Goal: Find specific page/section: Find specific page/section

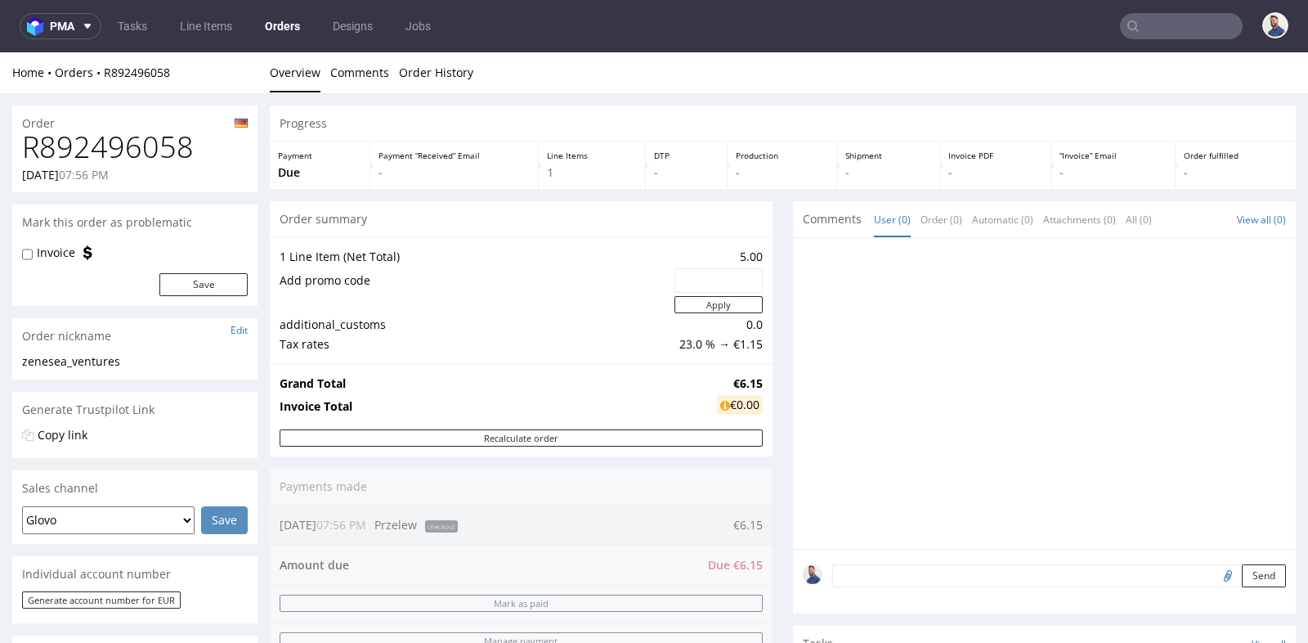
scroll to position [12, 0]
click at [1147, 21] on input "text" at bounding box center [1181, 26] width 123 height 26
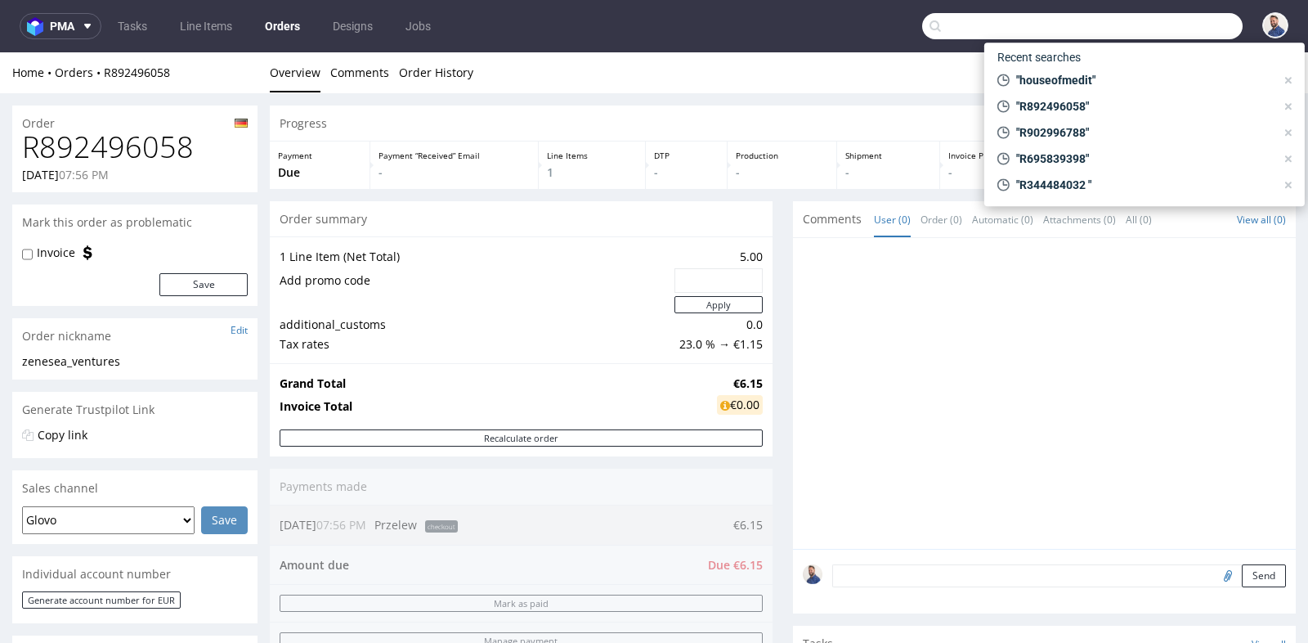
paste input "R839748400"
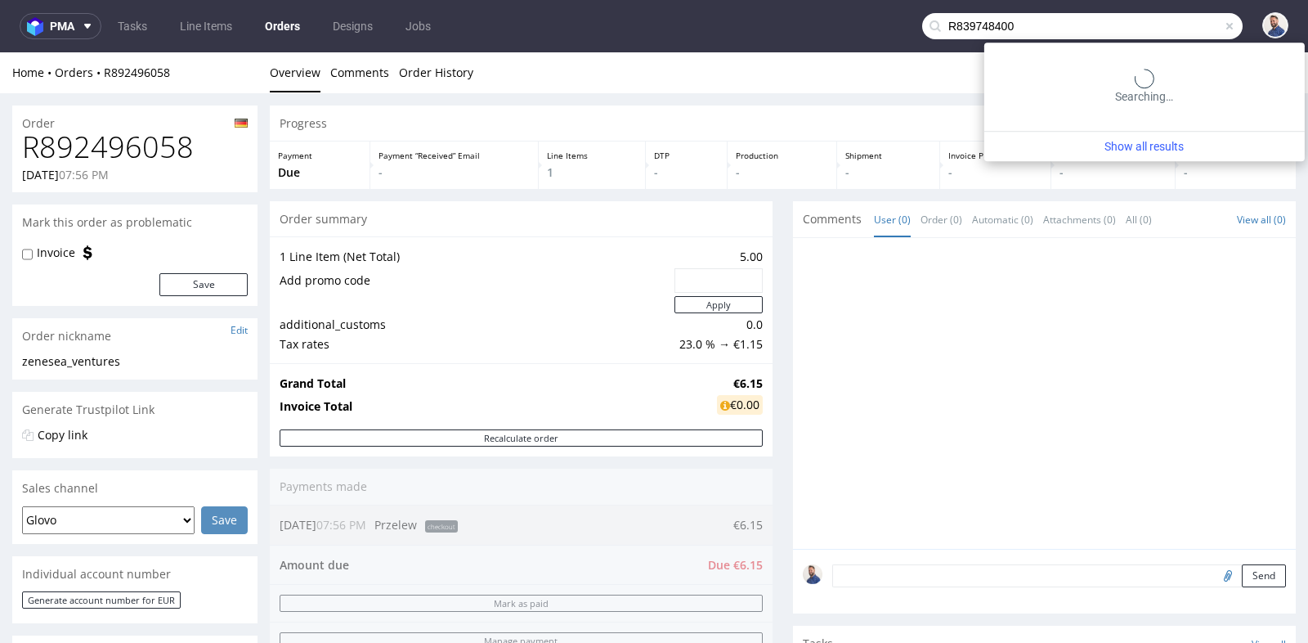
type input "R839748400"
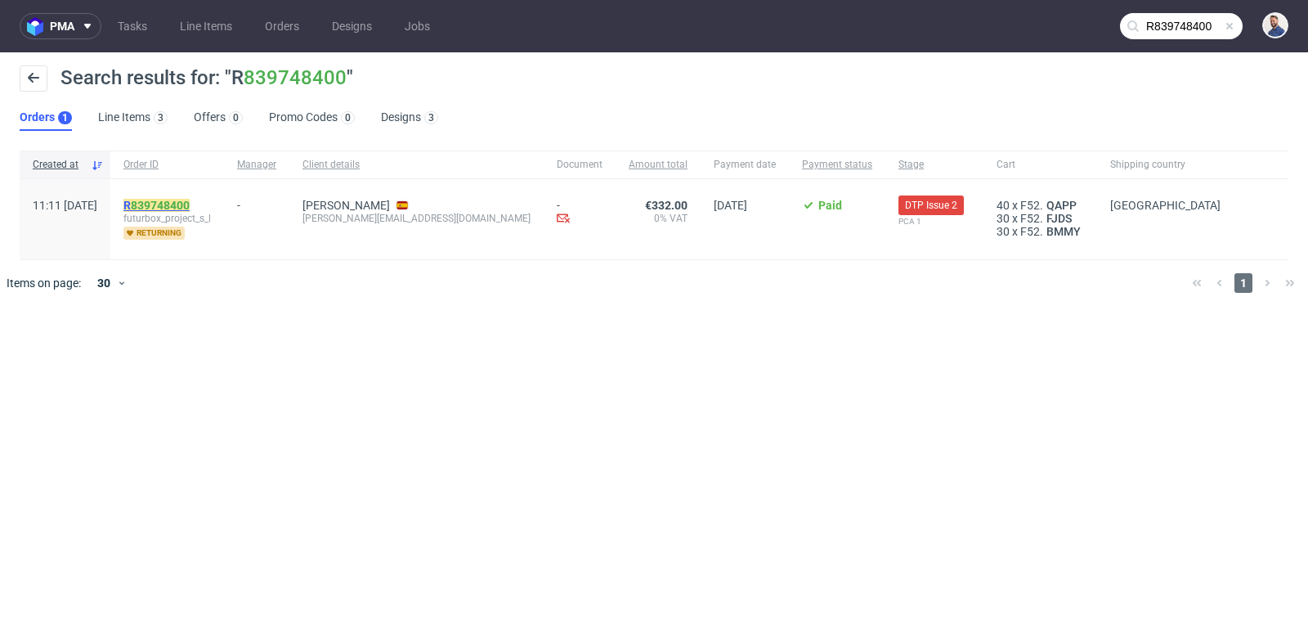
click at [190, 205] on link "839748400" at bounding box center [160, 205] width 59 height 13
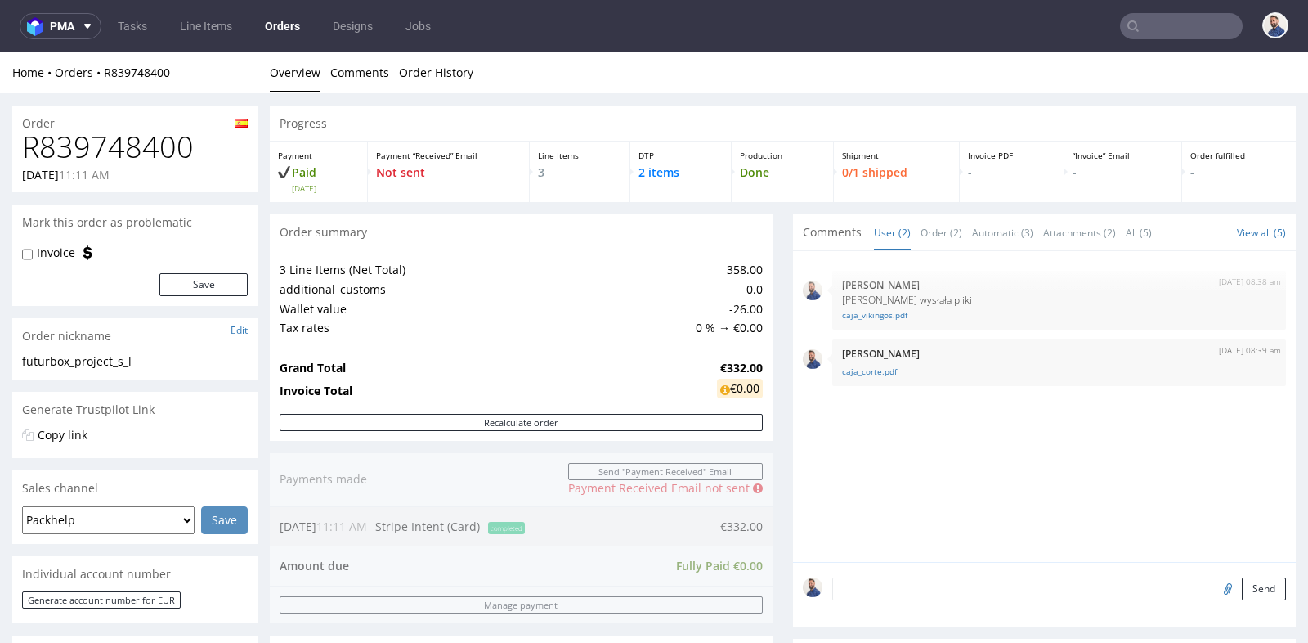
click at [780, 339] on div "Progress Payment Paid [DATE] Payment “Received” Email Not sent Line Items 3 DTP…" at bounding box center [783, 630] width 1026 height 1050
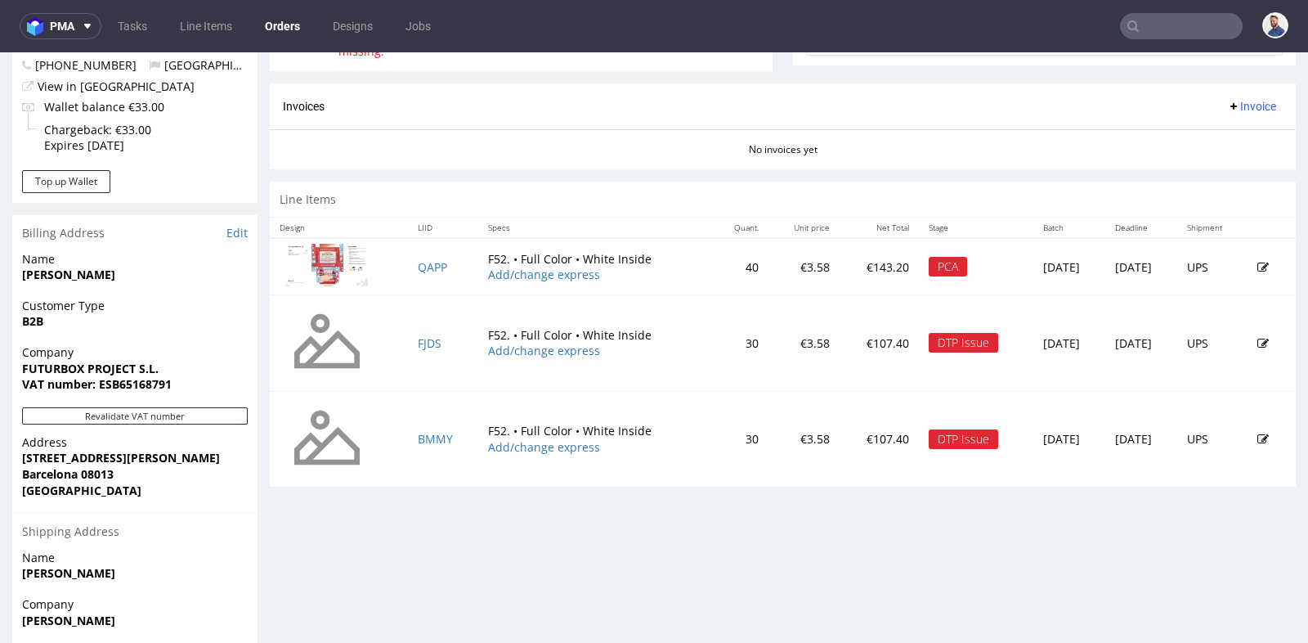
scroll to position [654, 0]
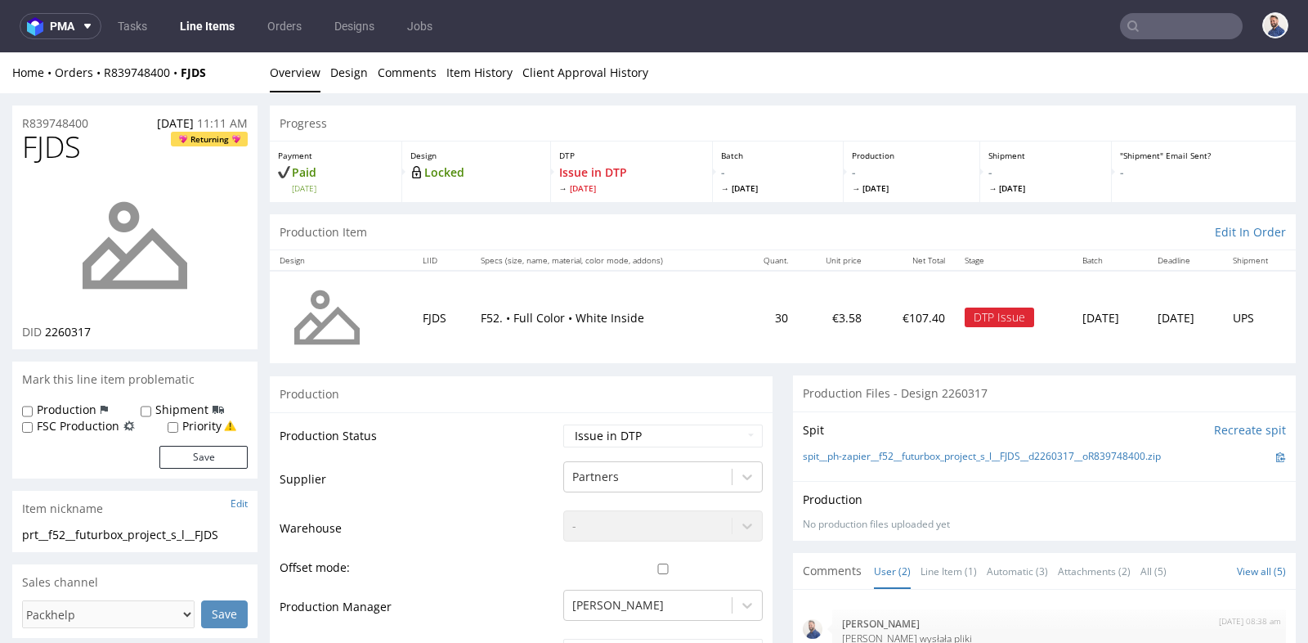
click at [1142, 17] on input "text" at bounding box center [1181, 26] width 123 height 26
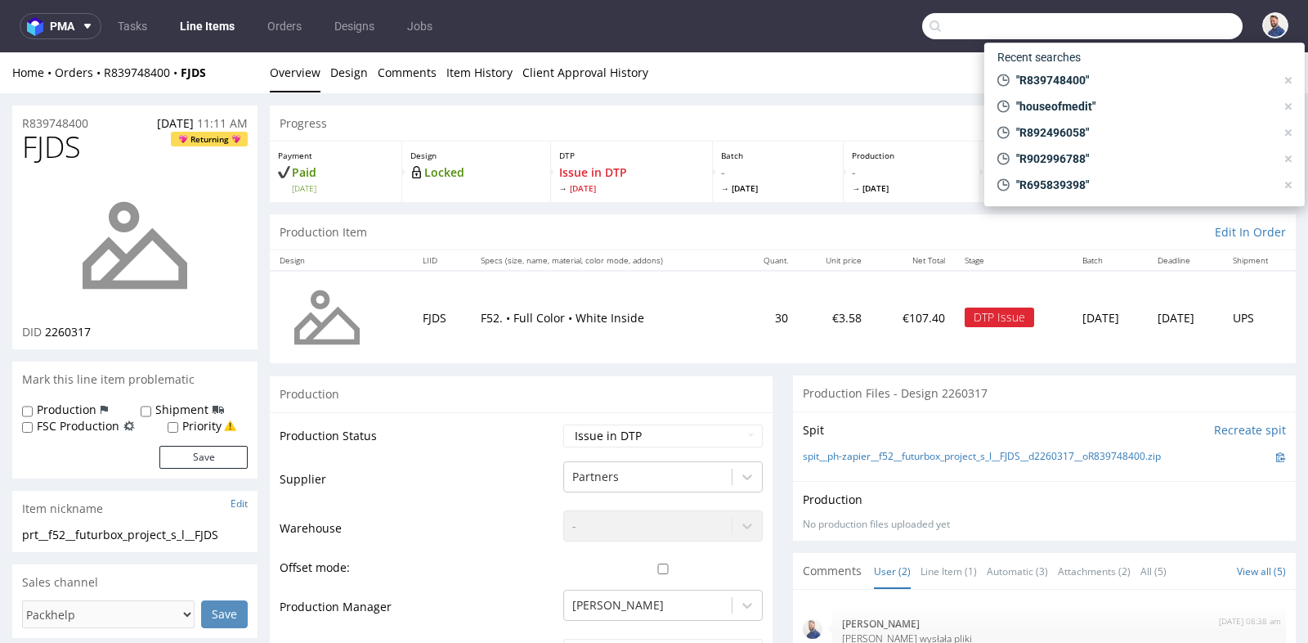
paste input "R564543007"
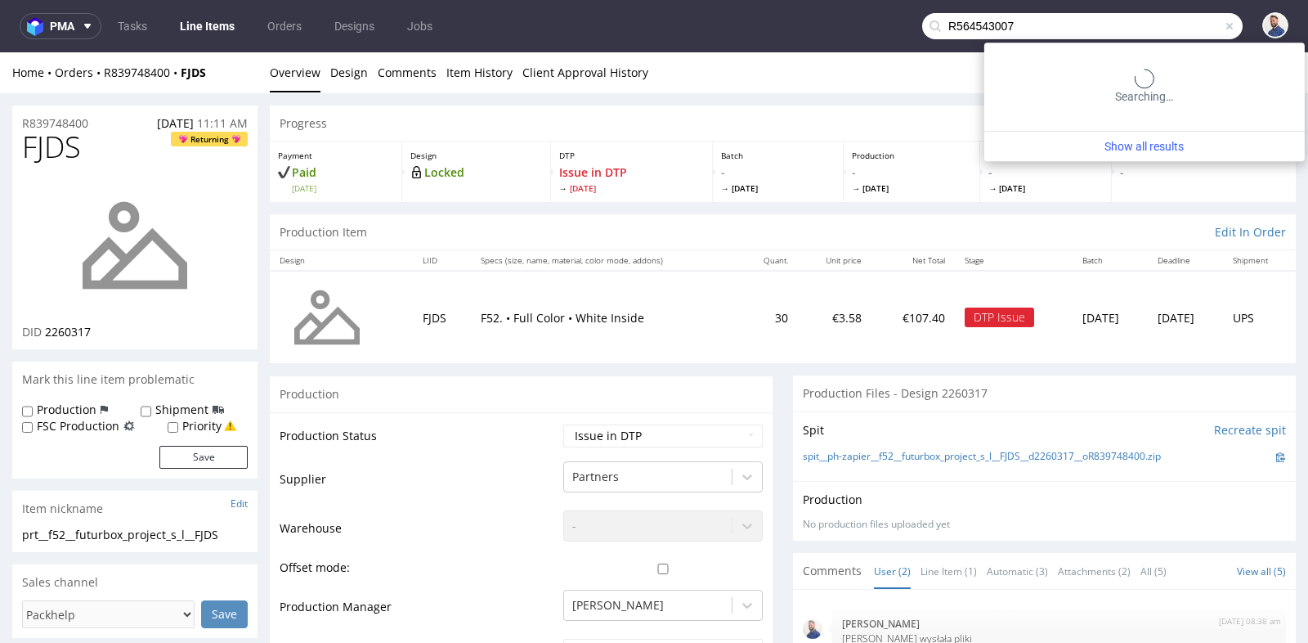
type input "R564543007"
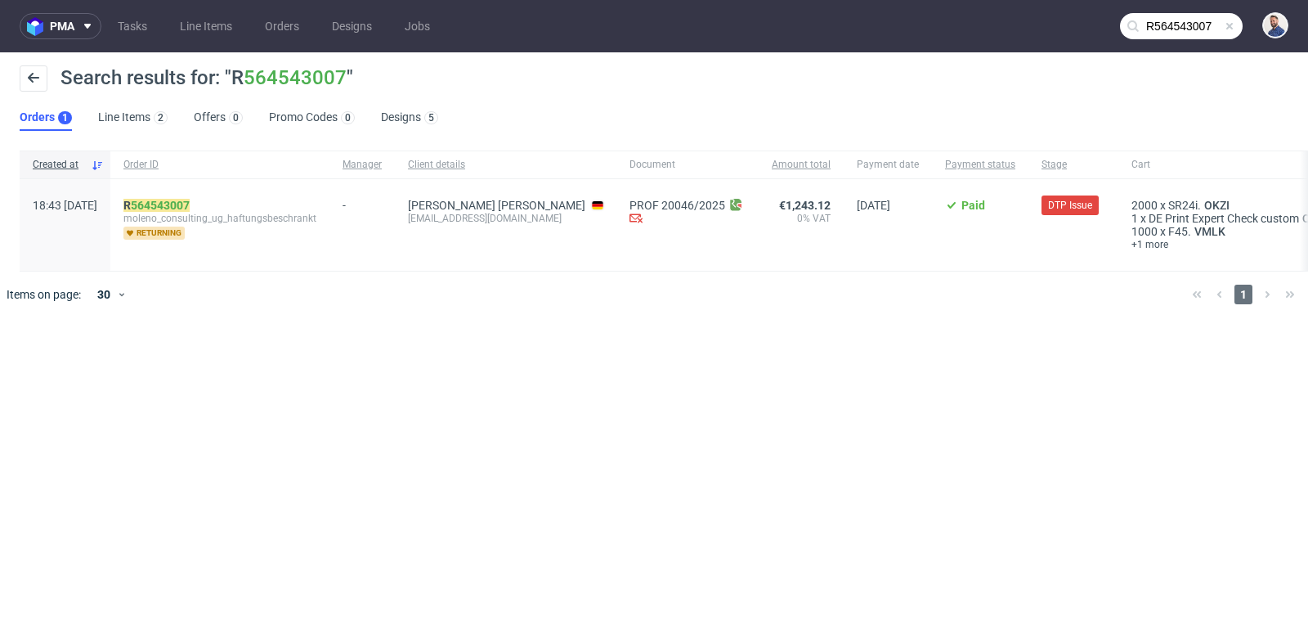
click at [215, 212] on span "moleno_consulting_ug_haftungsbeschrankt" at bounding box center [219, 218] width 193 height 13
click at [190, 202] on link "564543007" at bounding box center [160, 205] width 59 height 13
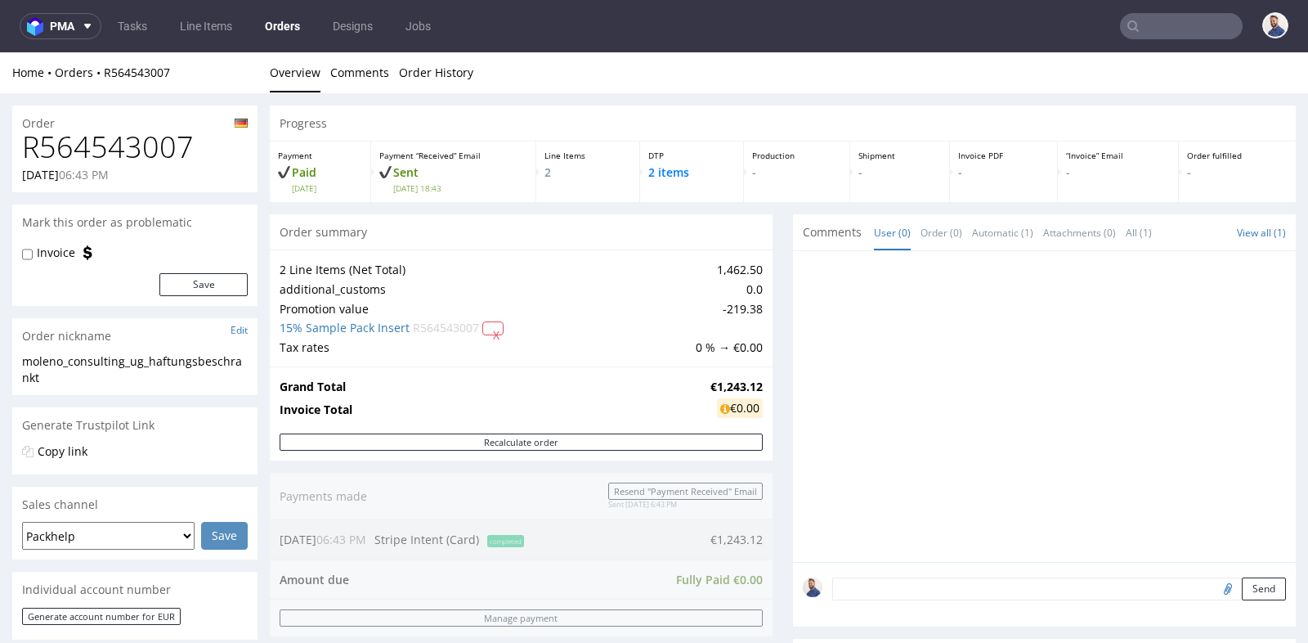
click at [220, 470] on div "Copy link" at bounding box center [134, 458] width 245 height 31
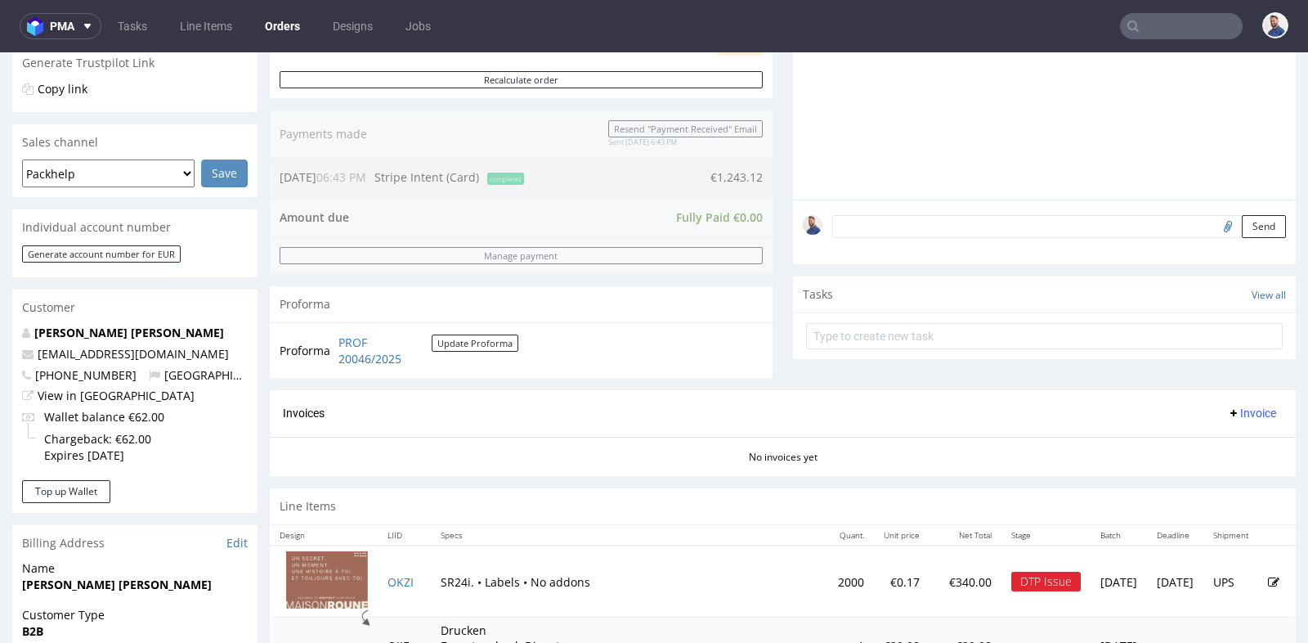
scroll to position [363, 0]
drag, startPoint x: 205, startPoint y: 355, endPoint x: 37, endPoint y: 353, distance: 168.5
click at [37, 353] on p "[EMAIL_ADDRESS][DOMAIN_NAME]" at bounding box center [135, 353] width 226 height 16
copy link "[EMAIL_ADDRESS][DOMAIN_NAME]"
click at [1164, 16] on input "text" at bounding box center [1181, 26] width 123 height 26
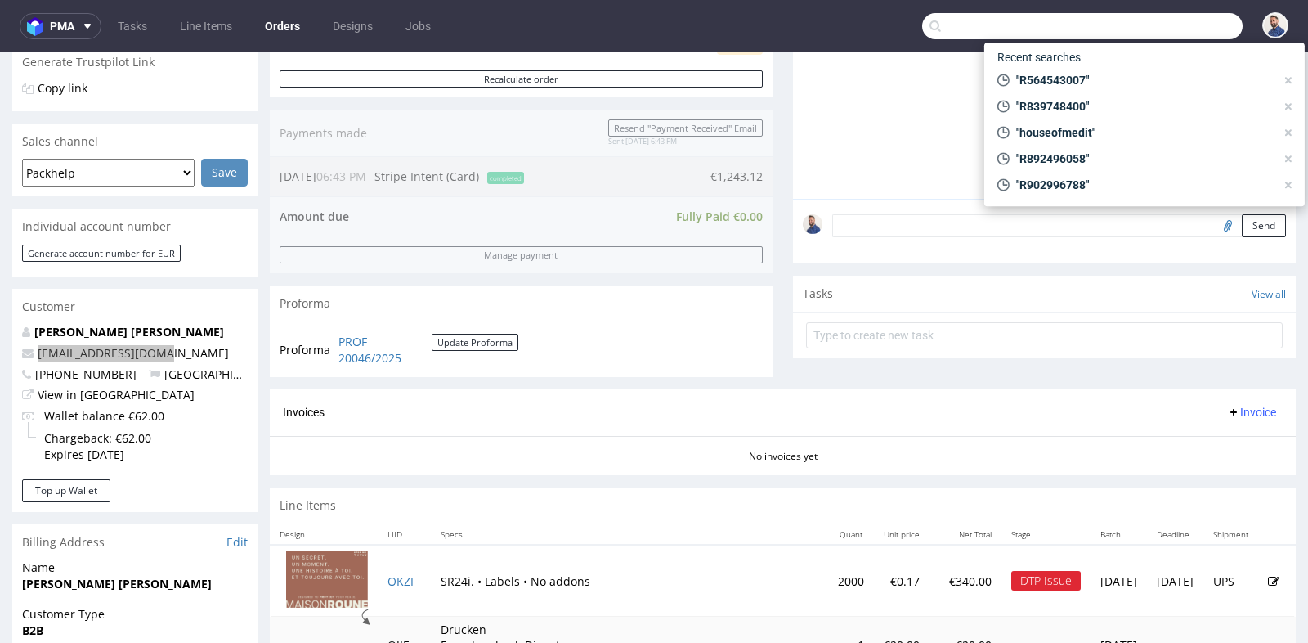
paste input "GSPT268178"
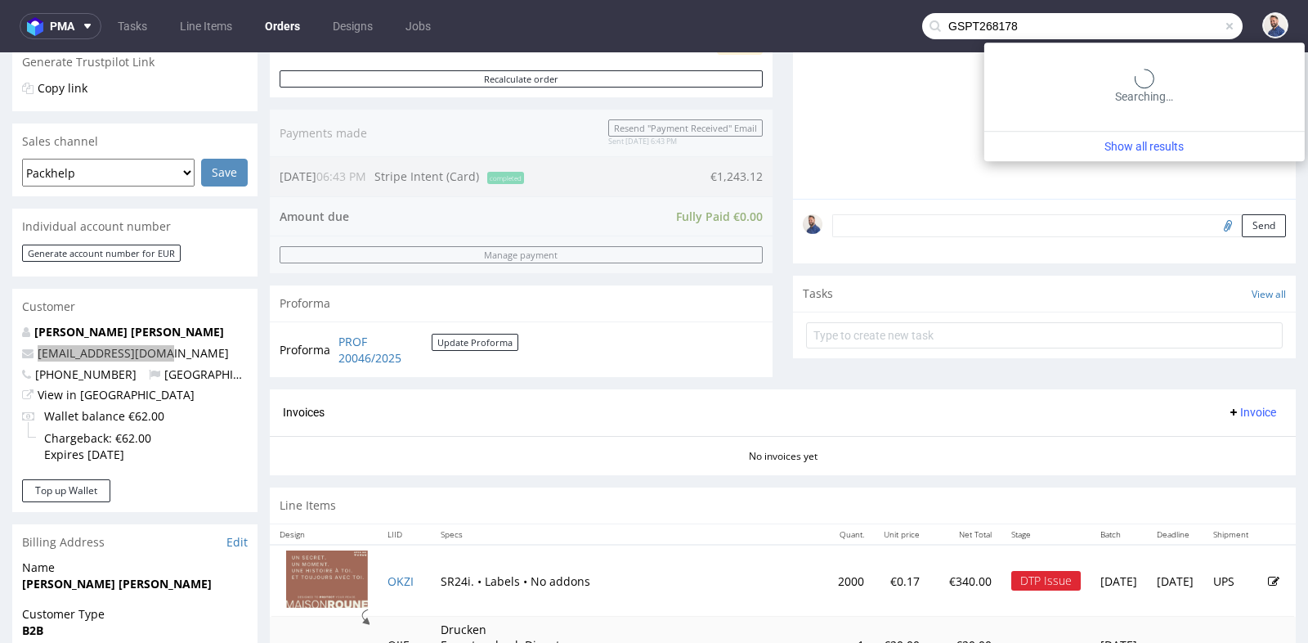
type input "GSPT268178"
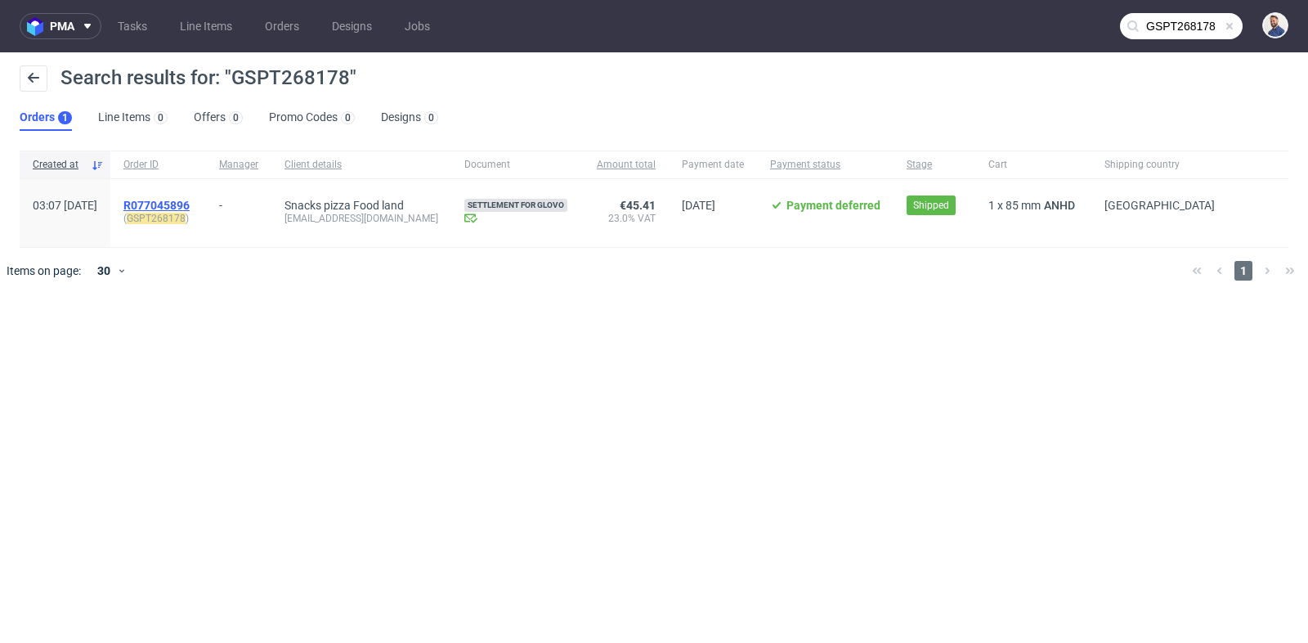
click at [190, 201] on span "R077045896" at bounding box center [156, 205] width 66 height 13
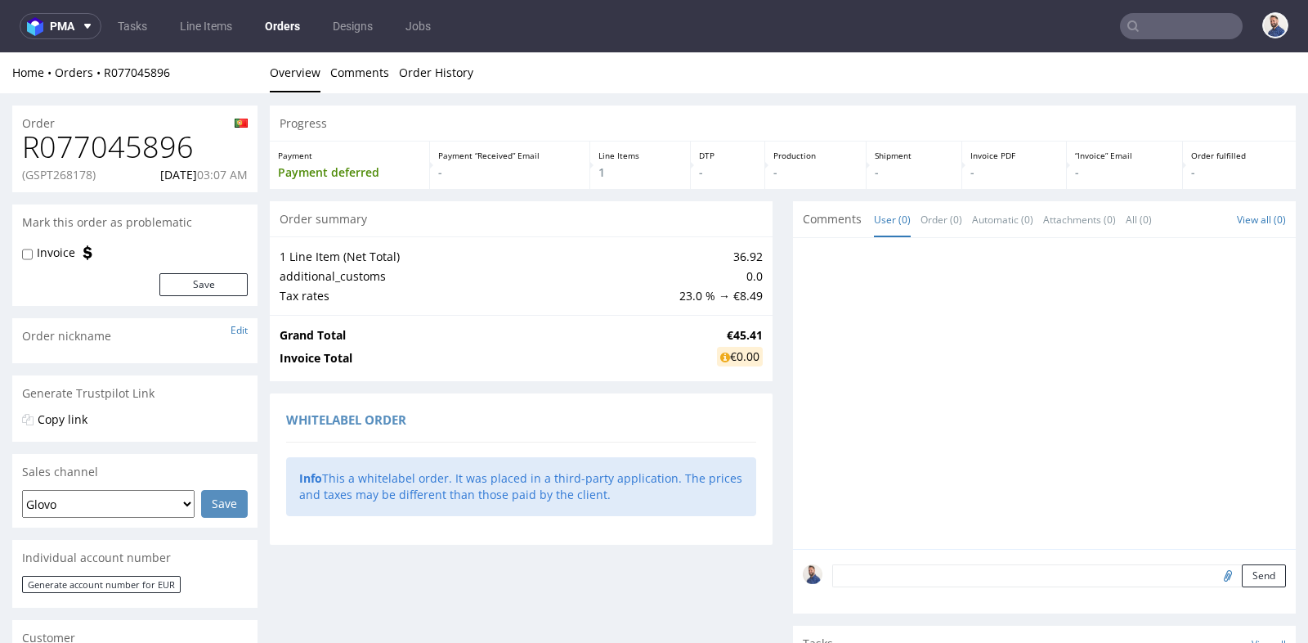
click at [593, 378] on div "Grand Total €45.41 Invoice Total €0.00" at bounding box center [521, 348] width 503 height 66
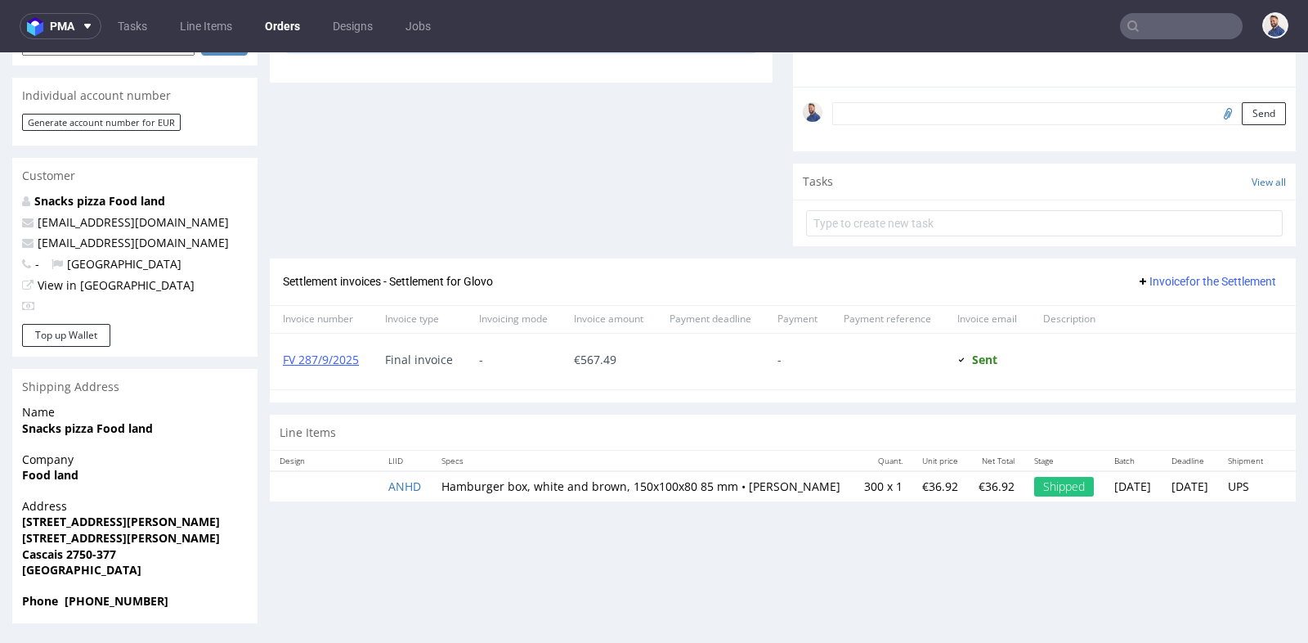
scroll to position [4, 0]
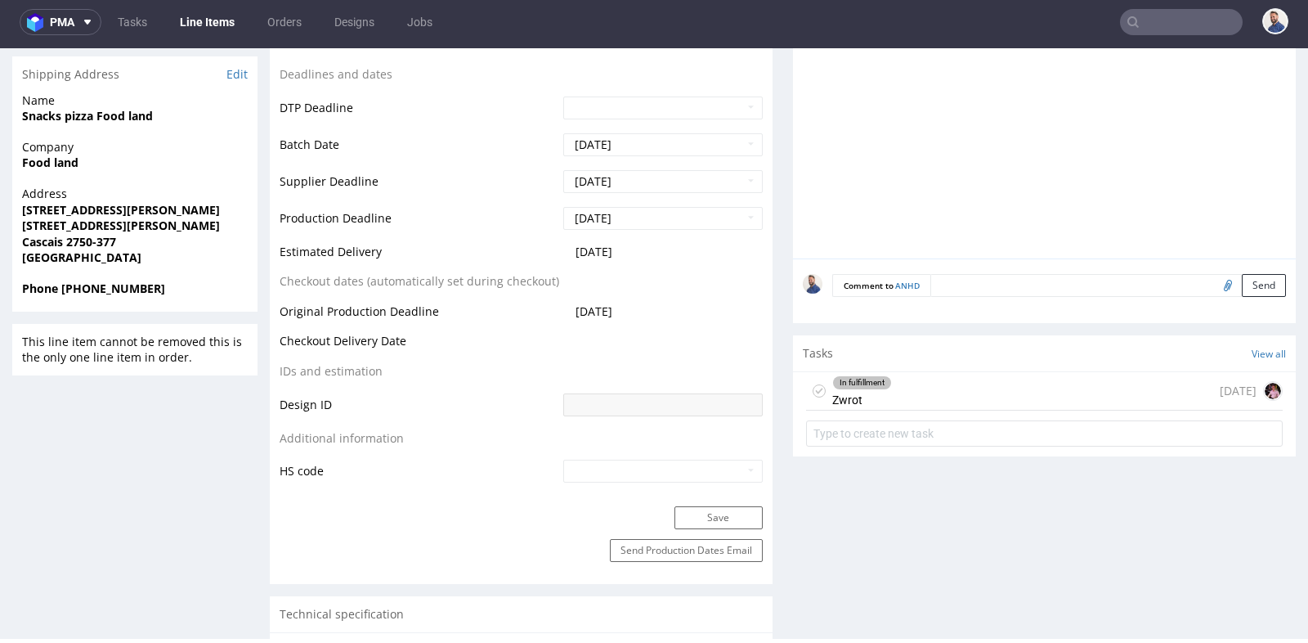
scroll to position [581, 0]
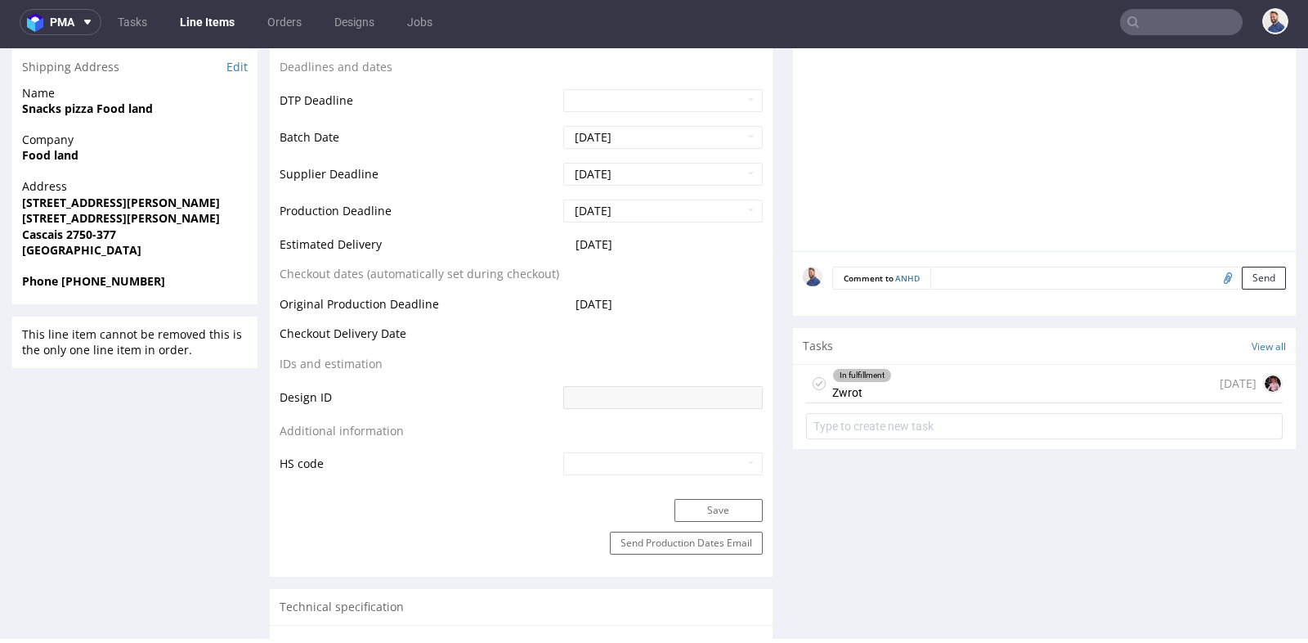
click at [1003, 388] on div "In fulfillment Zwrot [DATE]" at bounding box center [1044, 384] width 477 height 38
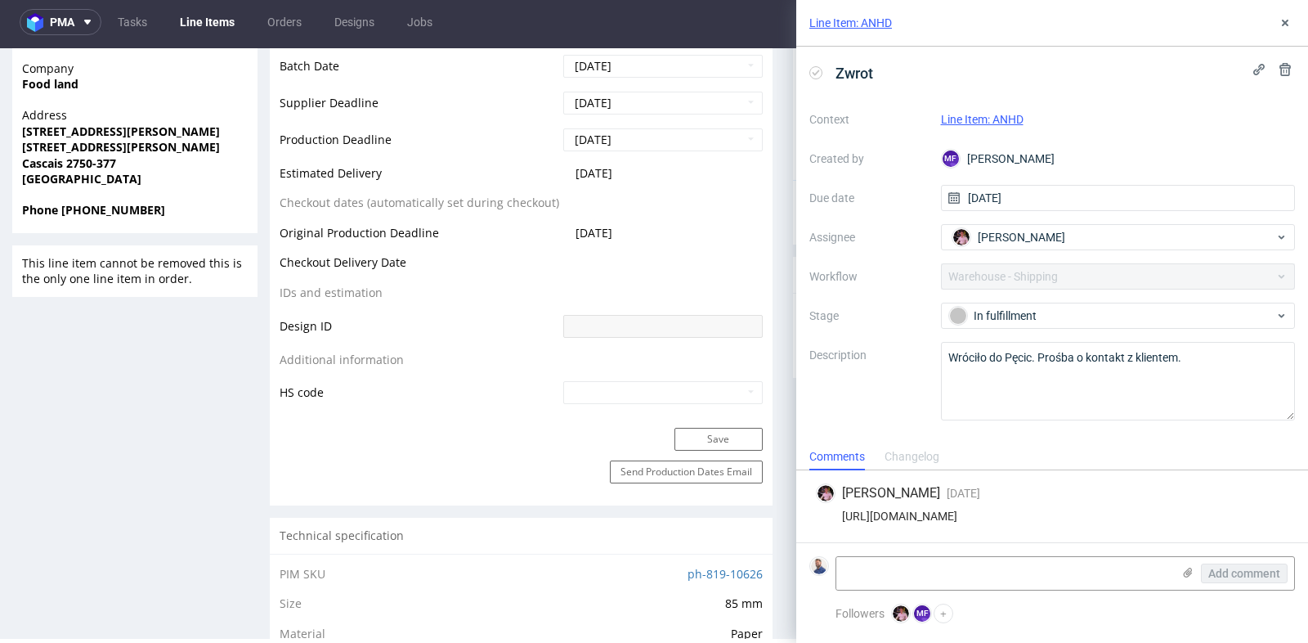
scroll to position [654, 0]
click at [1003, 518] on div "[URL][DOMAIN_NAME]" at bounding box center [1052, 515] width 473 height 13
copy div "[URL][DOMAIN_NAME]"
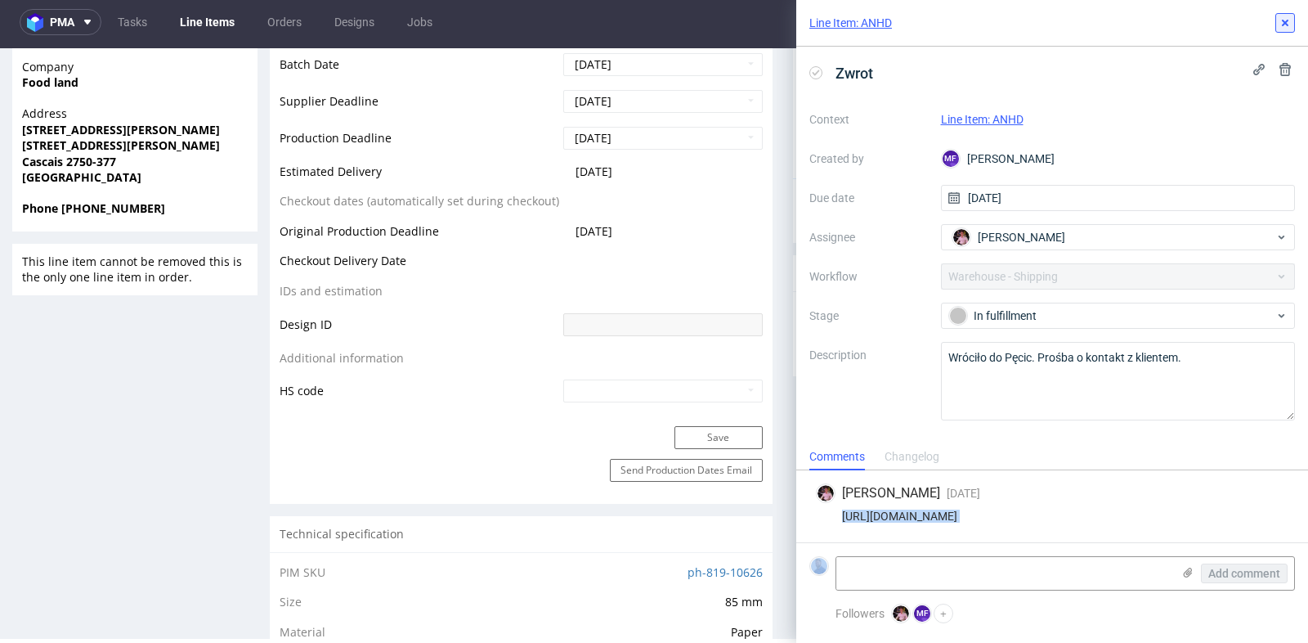
click at [1285, 26] on icon at bounding box center [1285, 22] width 13 height 13
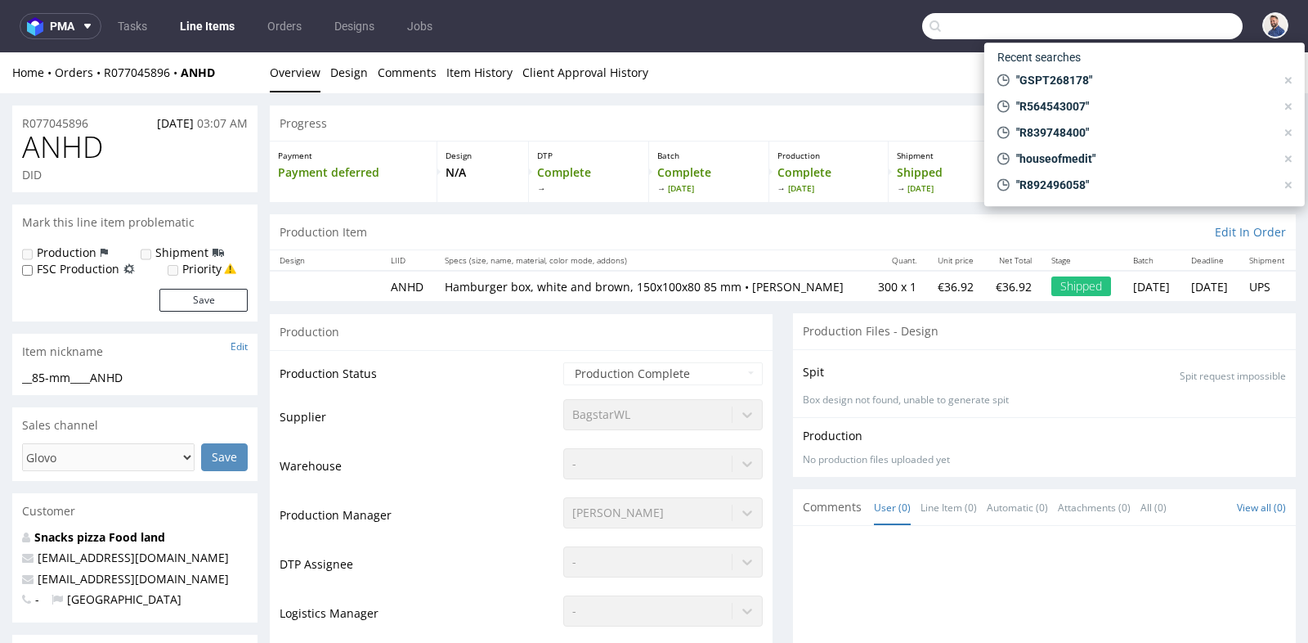
click at [1139, 20] on input "text" at bounding box center [1082, 26] width 321 height 26
paste input "R558995208"
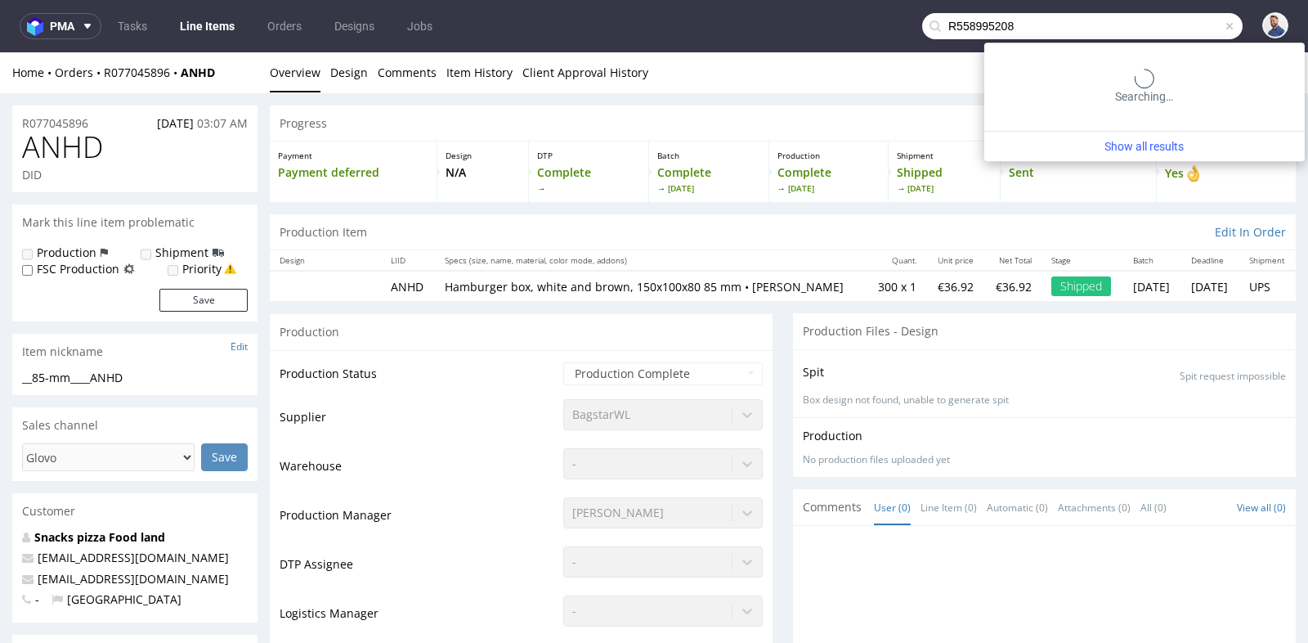
type input "R558995208"
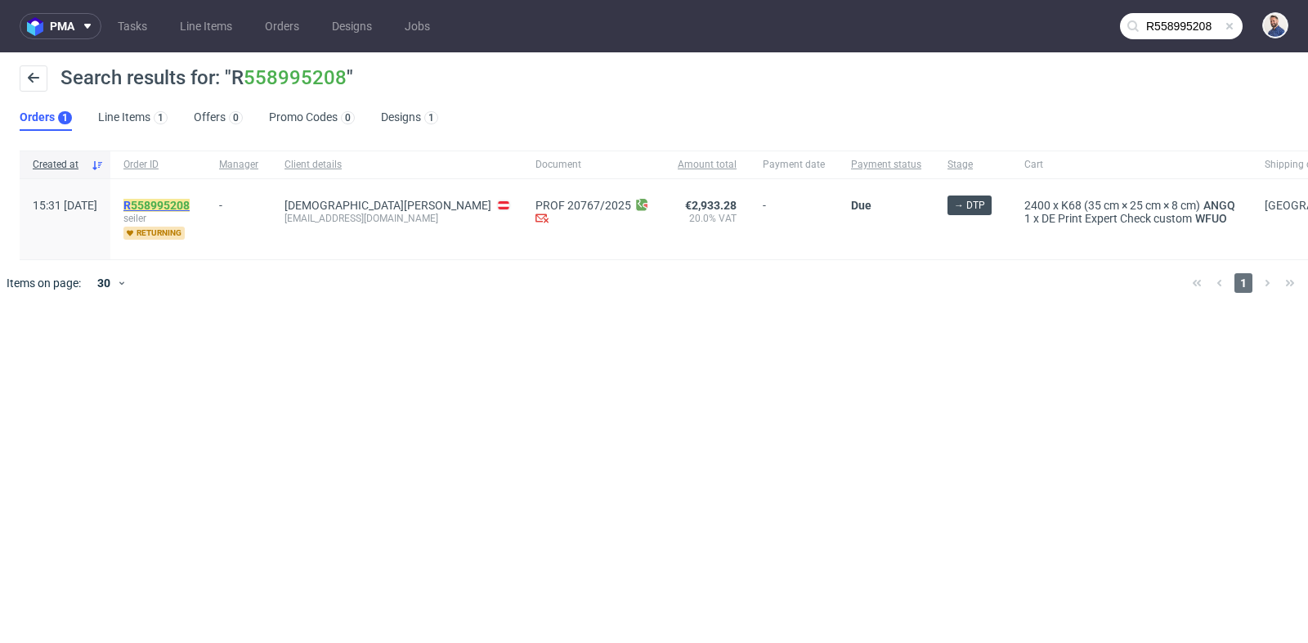
click at [190, 208] on link "558995208" at bounding box center [160, 205] width 59 height 13
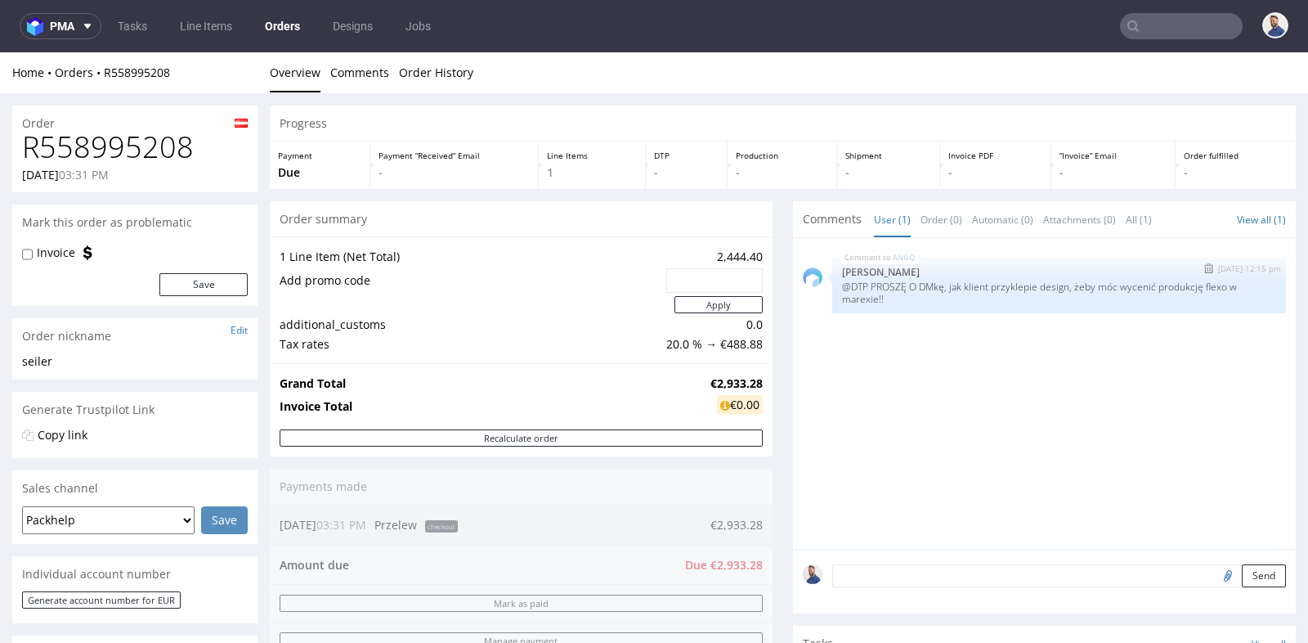
click at [1048, 269] on p "[PERSON_NAME]" at bounding box center [1059, 272] width 434 height 12
click at [1035, 278] on div "ANGQ [DATE] 12:15 pm [PERSON_NAME] @DTP PROSZĘ O DMkę, jak klient przyklepie de…" at bounding box center [1060, 286] width 454 height 56
click at [770, 297] on div "Progress Payment Due Payment “Received” Email - Line Items 1 DTP - Production -…" at bounding box center [783, 601] width 1026 height 992
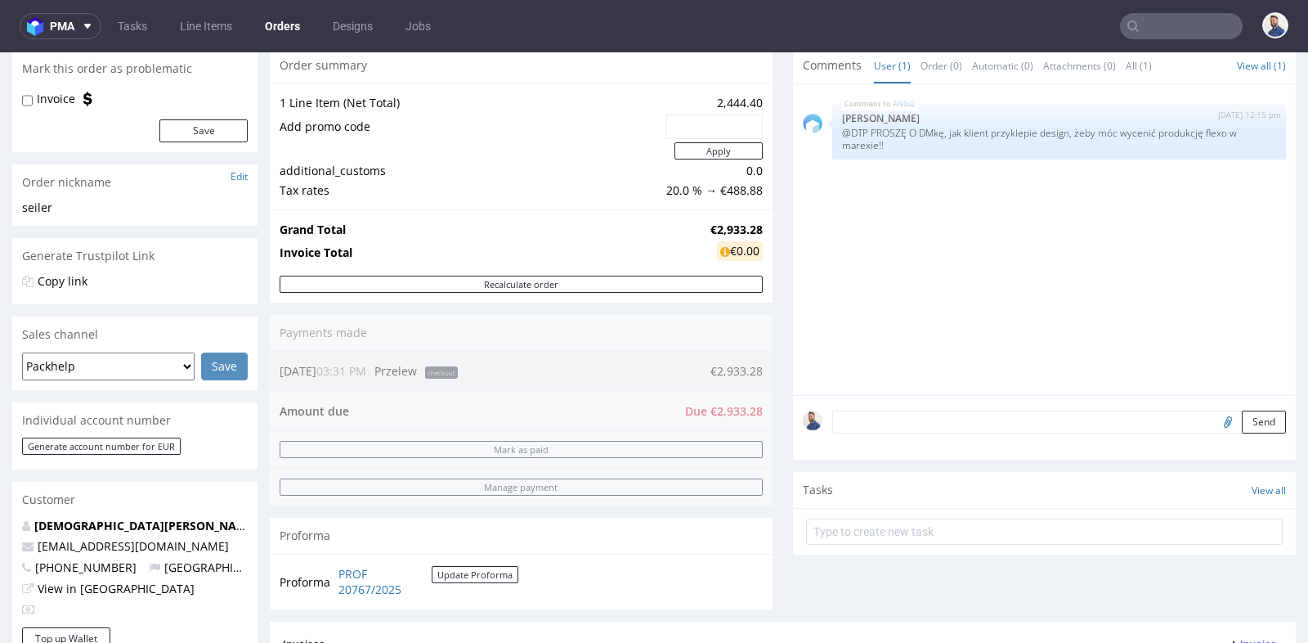
scroll to position [182, 0]
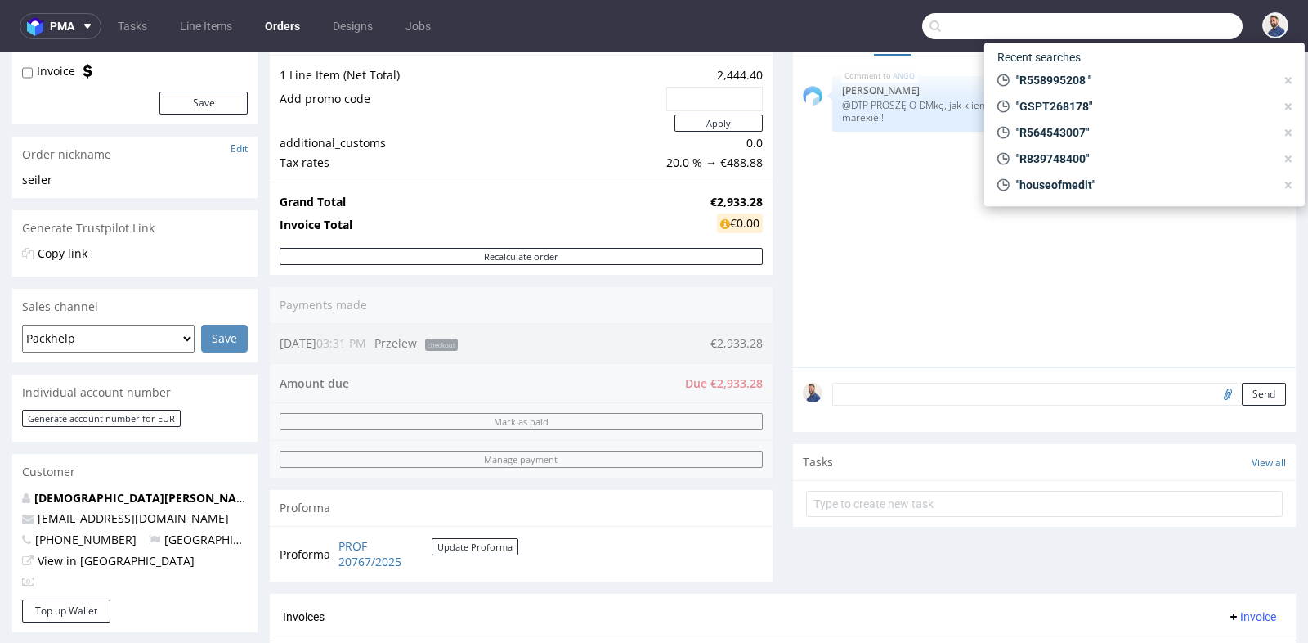
click at [1151, 16] on input "text" at bounding box center [1082, 26] width 321 height 26
paste input "[EMAIL_ADDRESS][DOMAIN_NAME]"
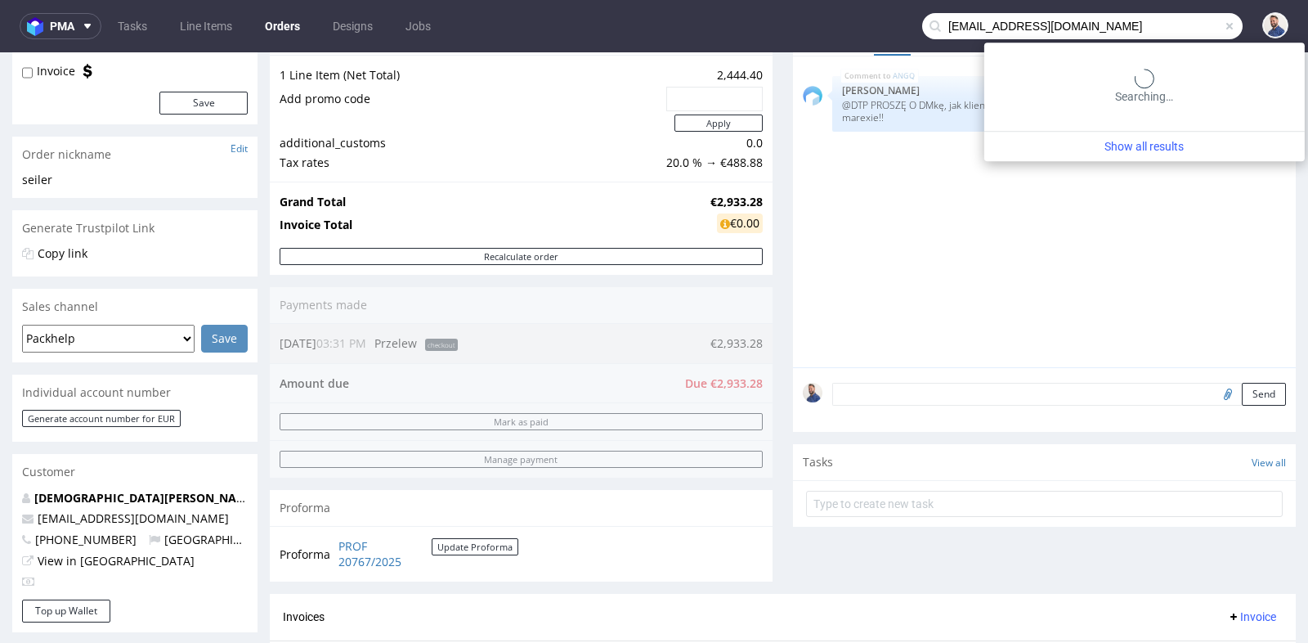
type input "[EMAIL_ADDRESS][DOMAIN_NAME]"
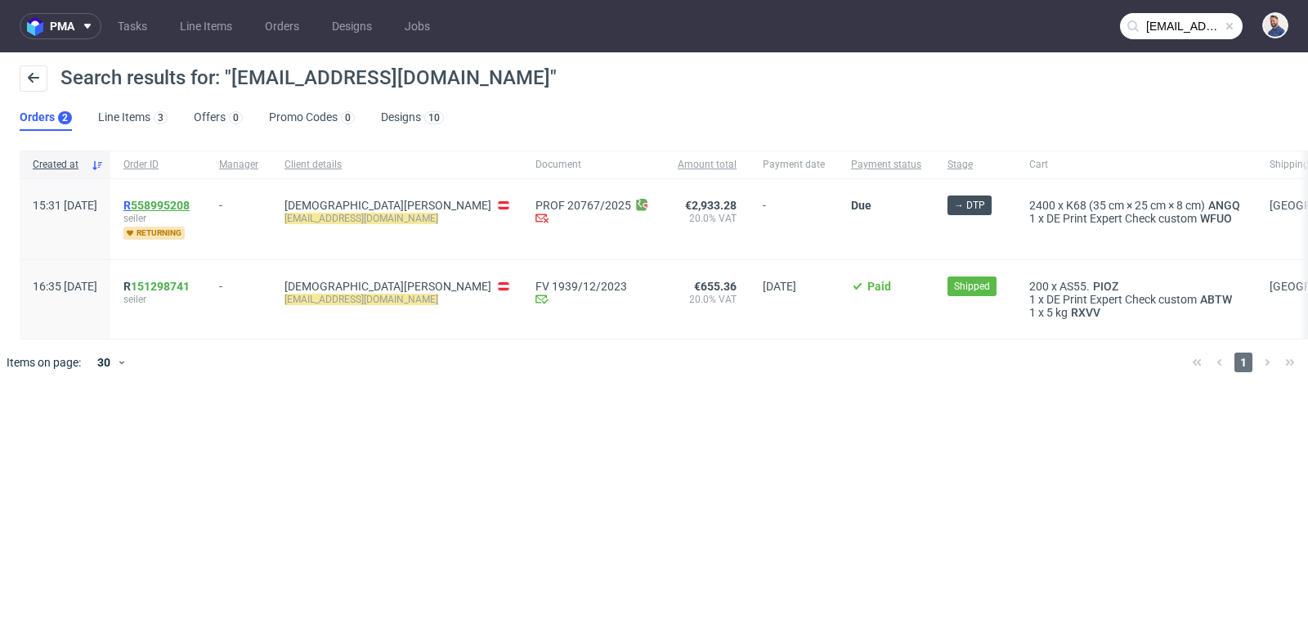
click at [190, 199] on link "558995208" at bounding box center [160, 205] width 59 height 13
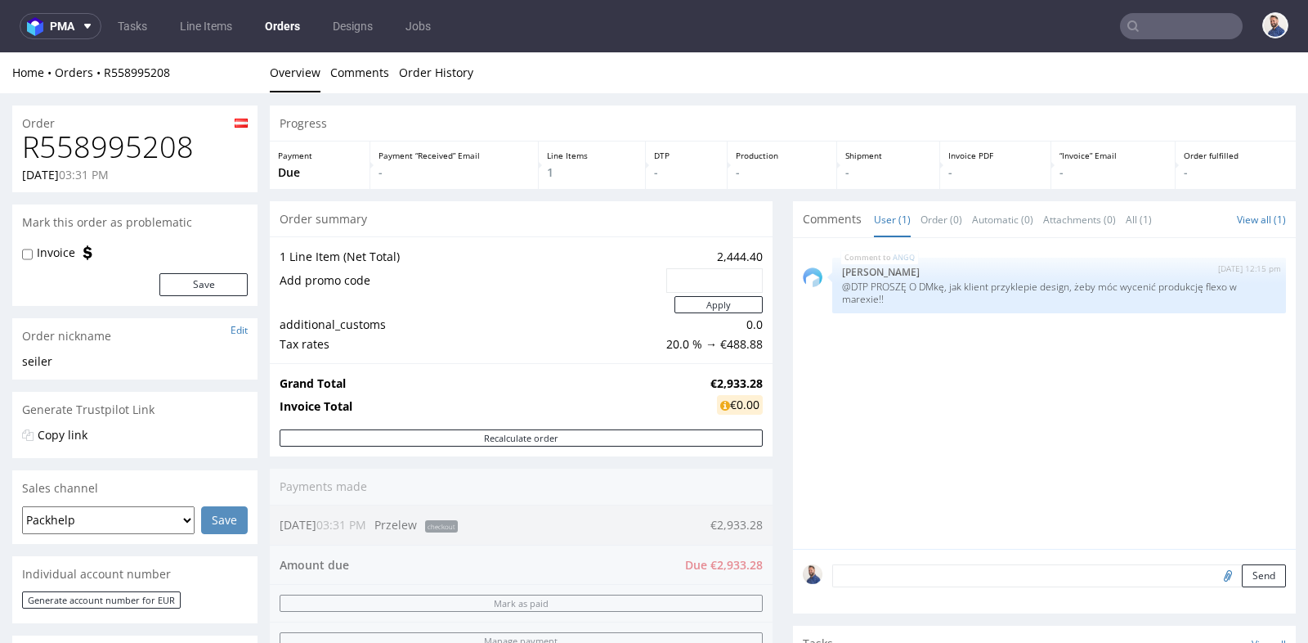
click at [1151, 25] on input "text" at bounding box center [1181, 26] width 123 height 26
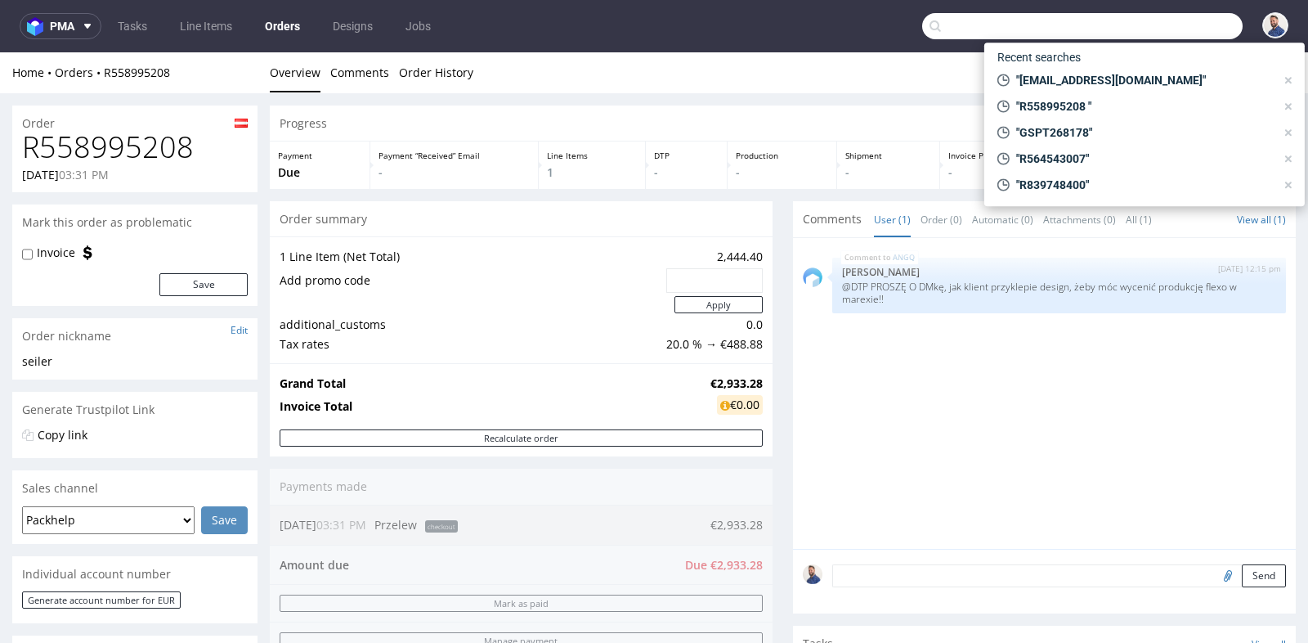
paste input "[EMAIL_ADDRESS][DOMAIN_NAME]"
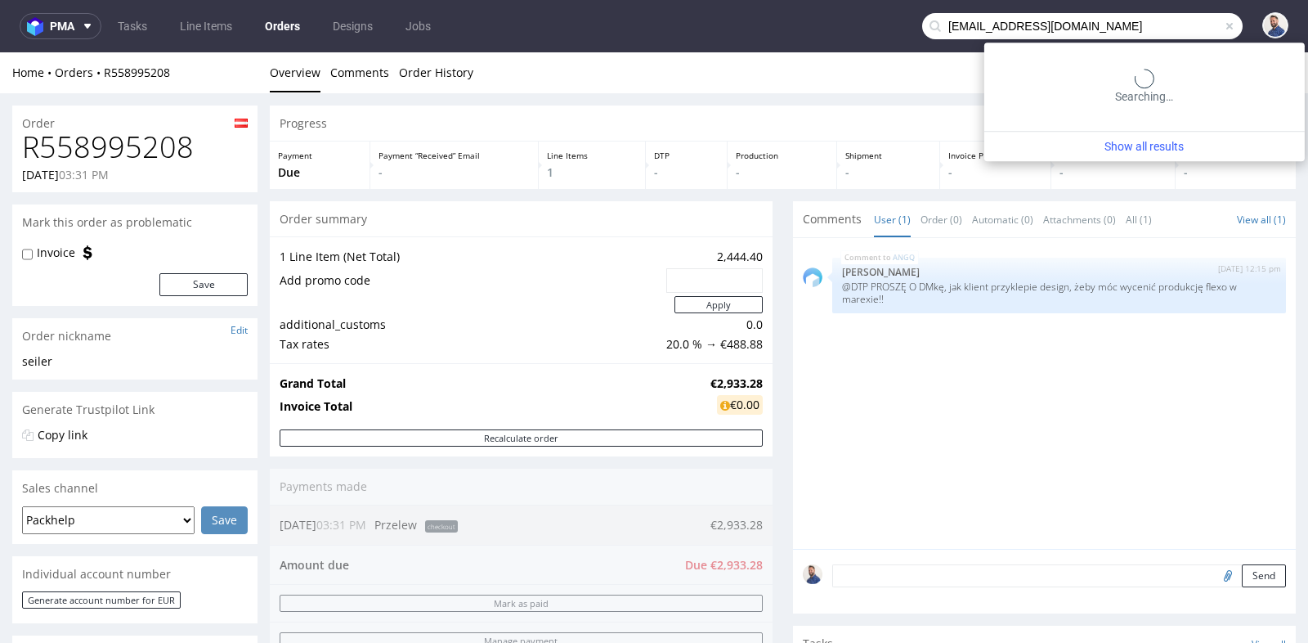
type input "[EMAIL_ADDRESS][DOMAIN_NAME]"
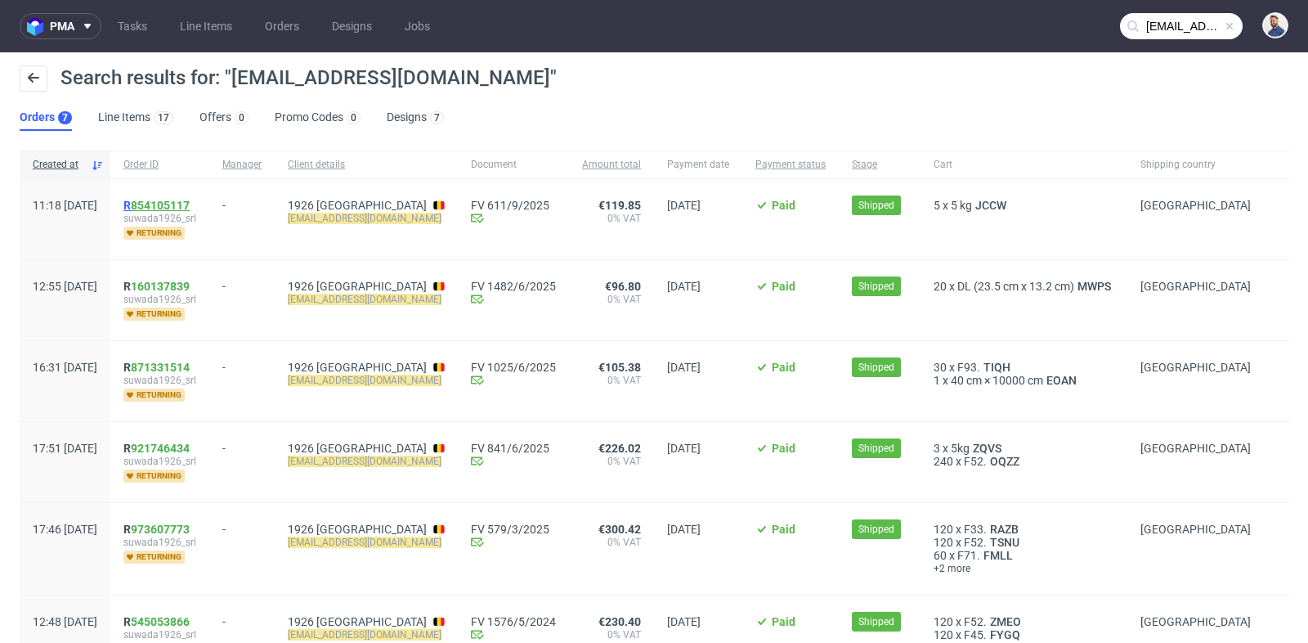
click at [190, 204] on link "854105117" at bounding box center [160, 205] width 59 height 13
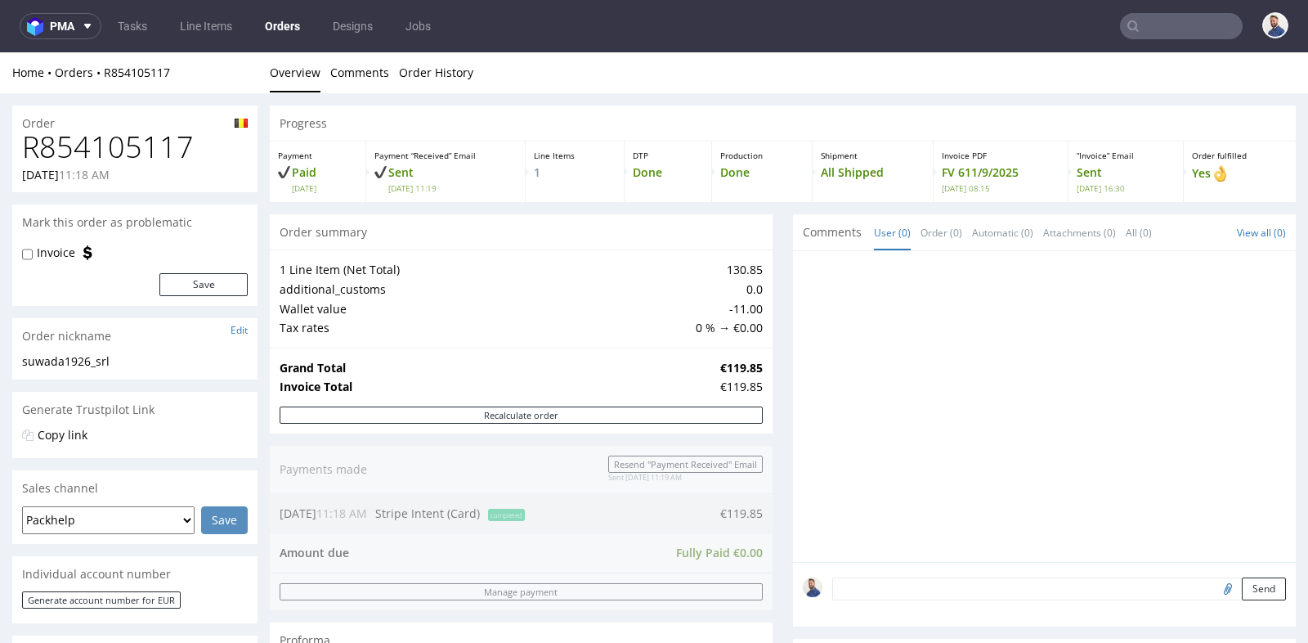
click at [692, 302] on td "-11.00" at bounding box center [727, 309] width 71 height 20
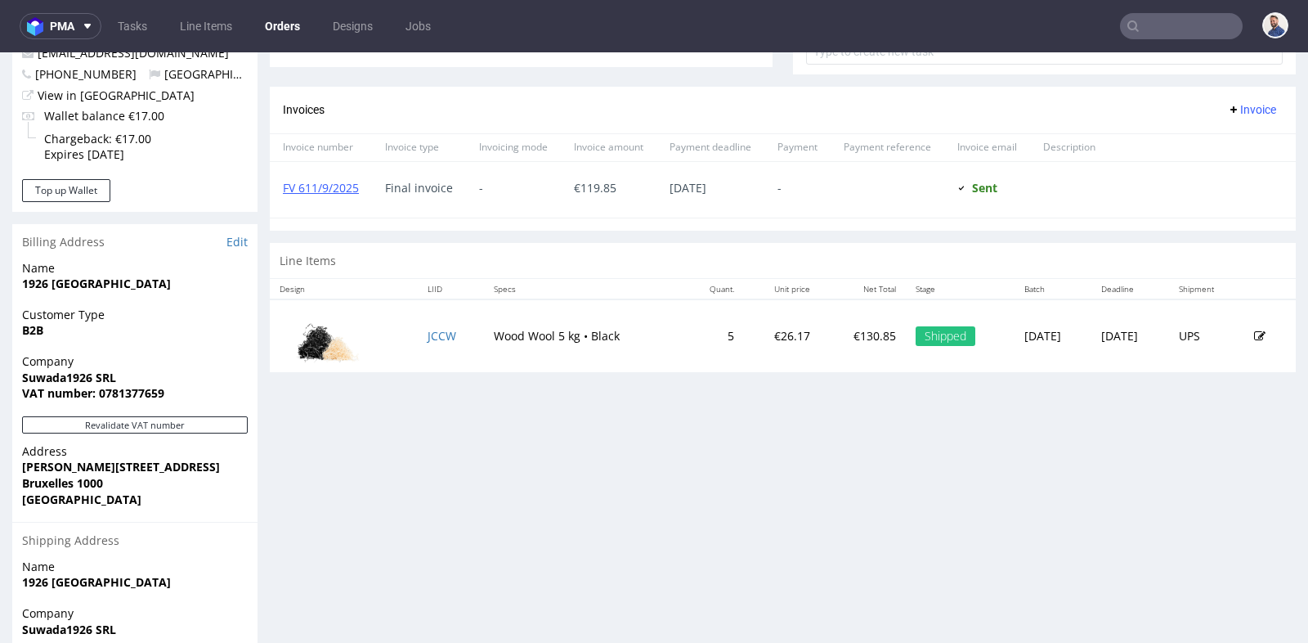
scroll to position [654, 0]
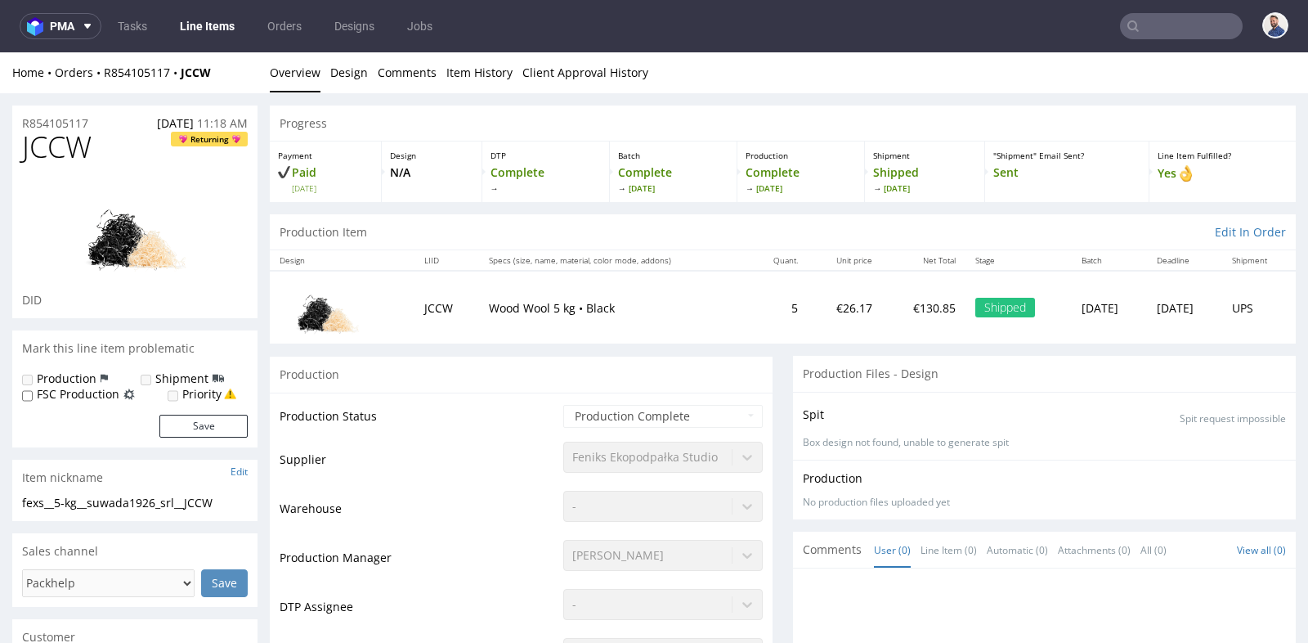
click at [563, 371] on div "Production" at bounding box center [521, 374] width 503 height 37
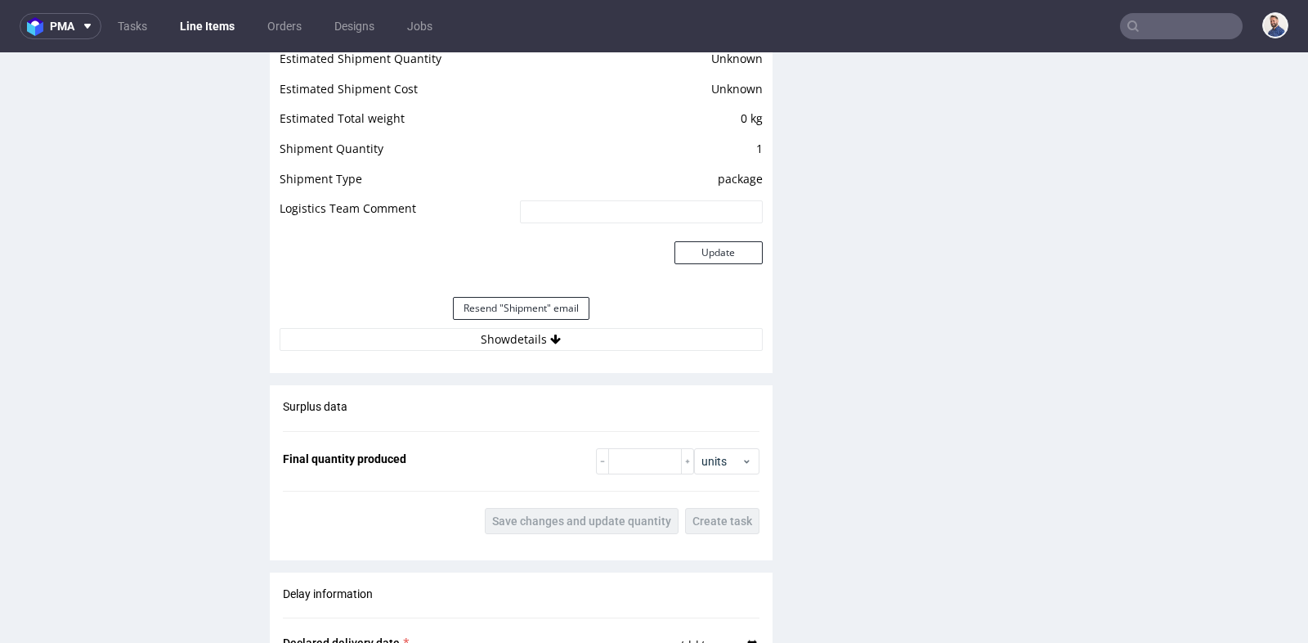
scroll to position [1417, 0]
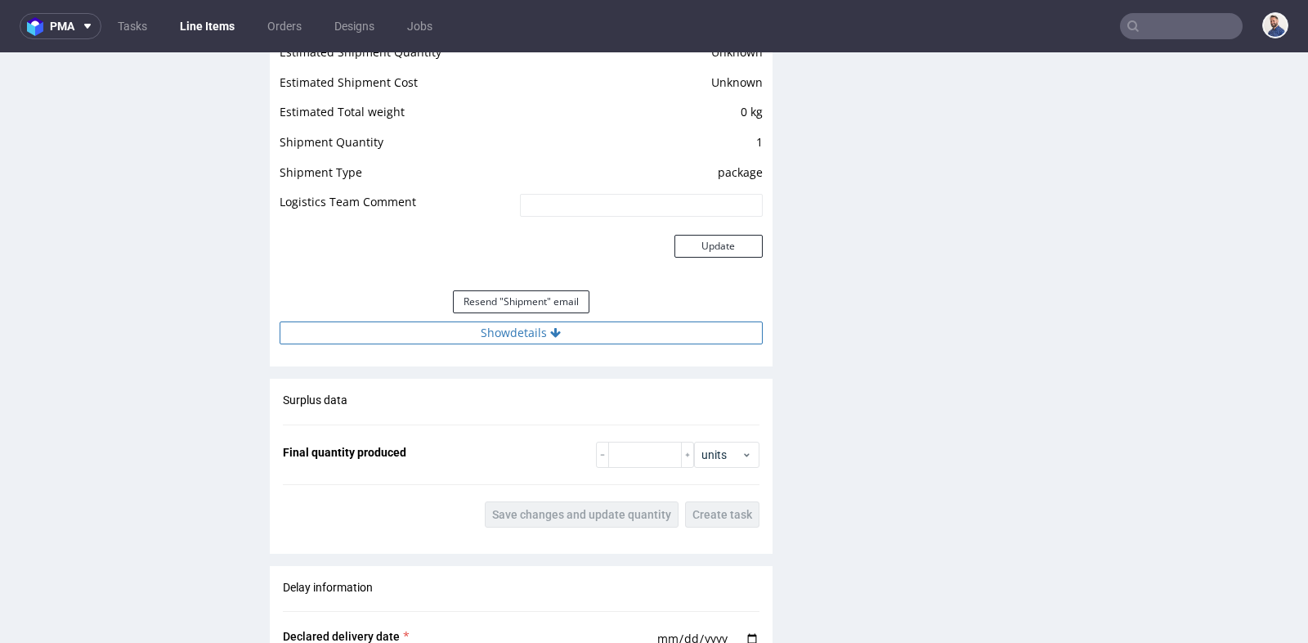
click at [543, 334] on button "Show details" at bounding box center [521, 332] width 483 height 23
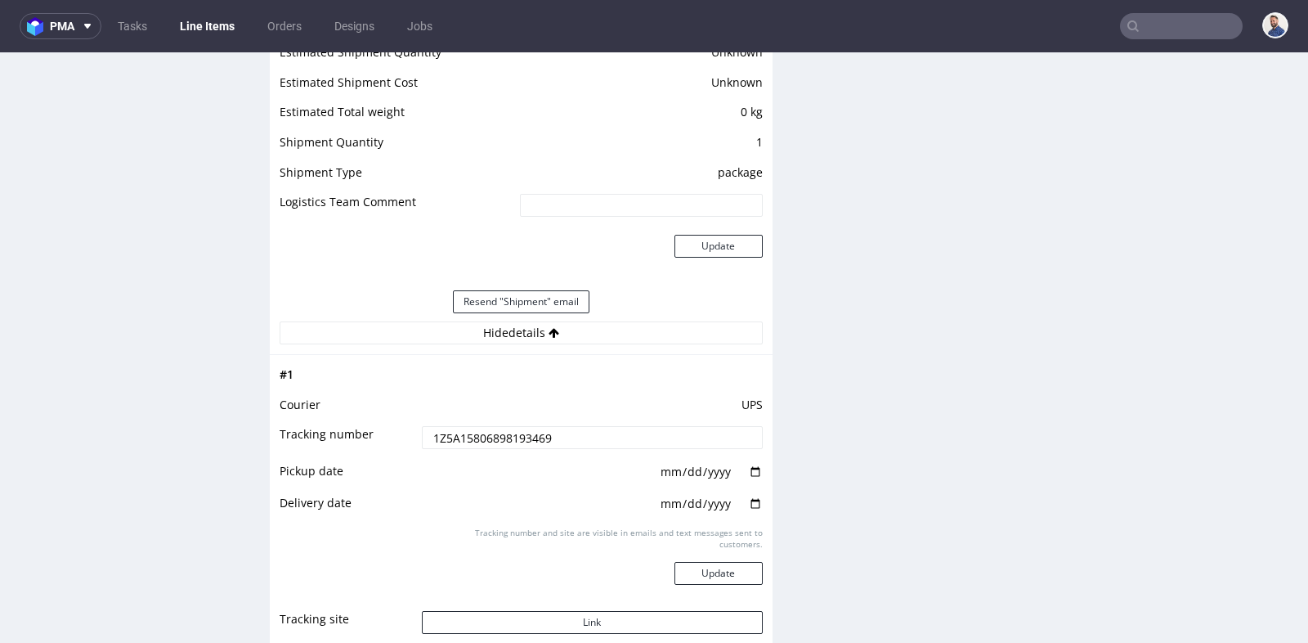
click at [582, 438] on input "1Z5A15806898193469" at bounding box center [592, 437] width 341 height 23
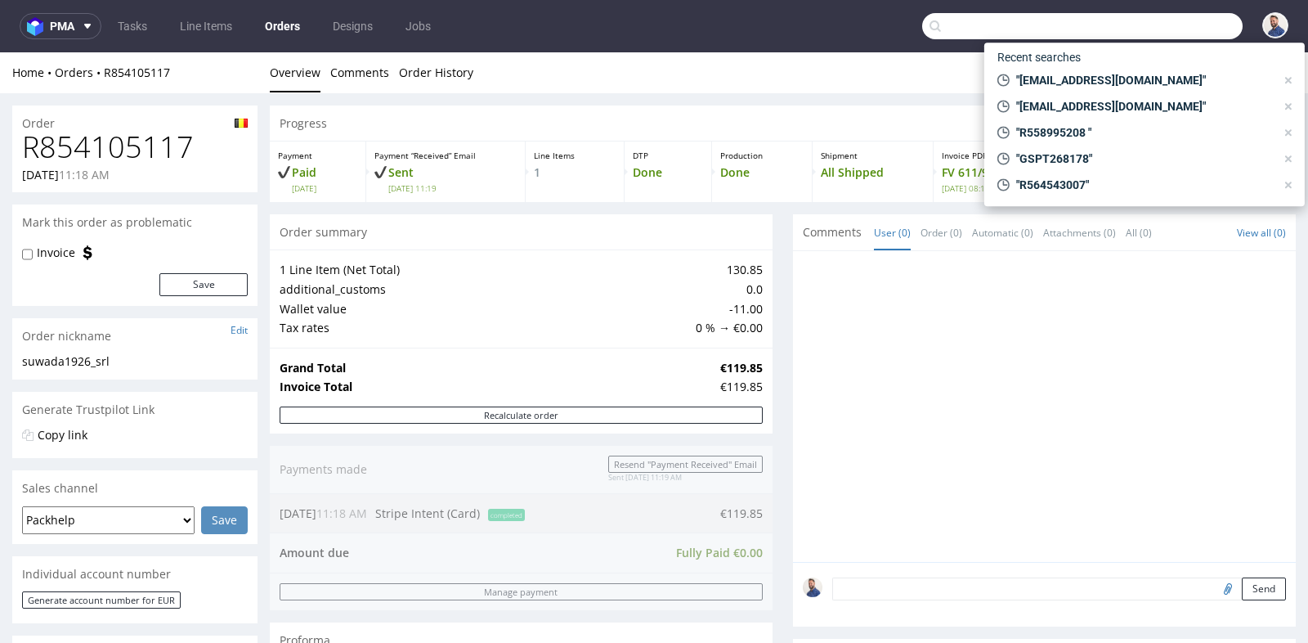
click at [1142, 33] on input "text" at bounding box center [1082, 26] width 321 height 26
click at [1120, 76] on span ""[EMAIL_ADDRESS][DOMAIN_NAME]"" at bounding box center [1143, 80] width 266 height 16
type input "[EMAIL_ADDRESS][DOMAIN_NAME]"
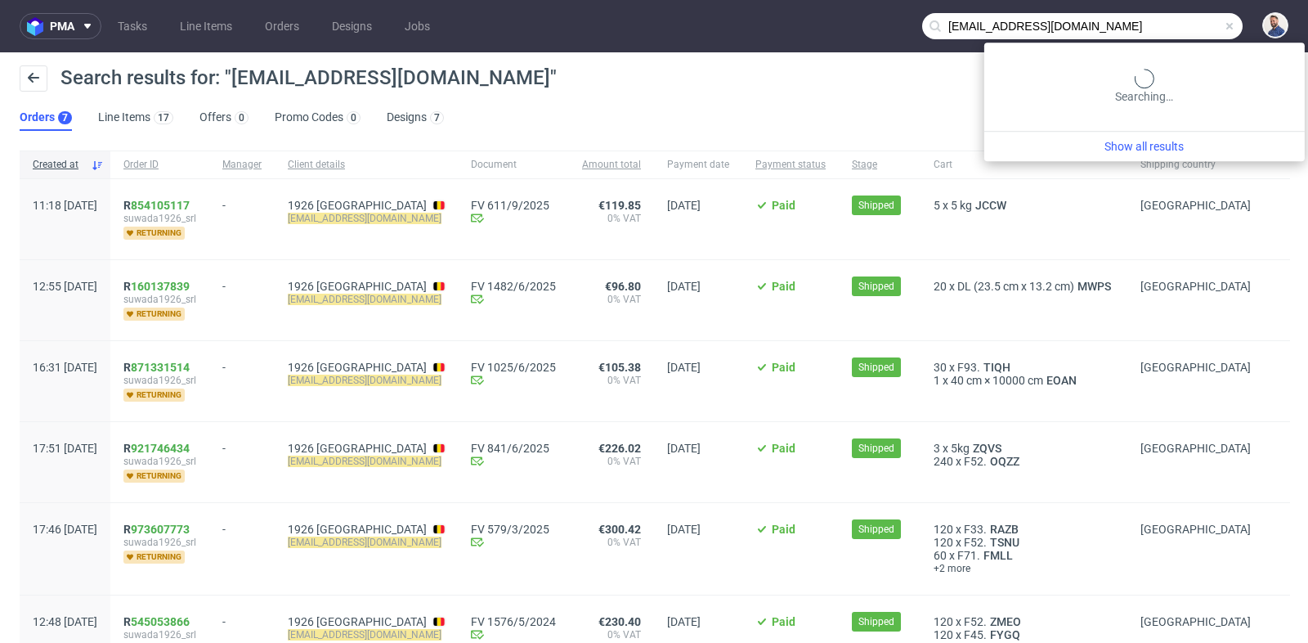
click at [1165, 29] on input "[EMAIL_ADDRESS][DOMAIN_NAME]" at bounding box center [1082, 26] width 321 height 26
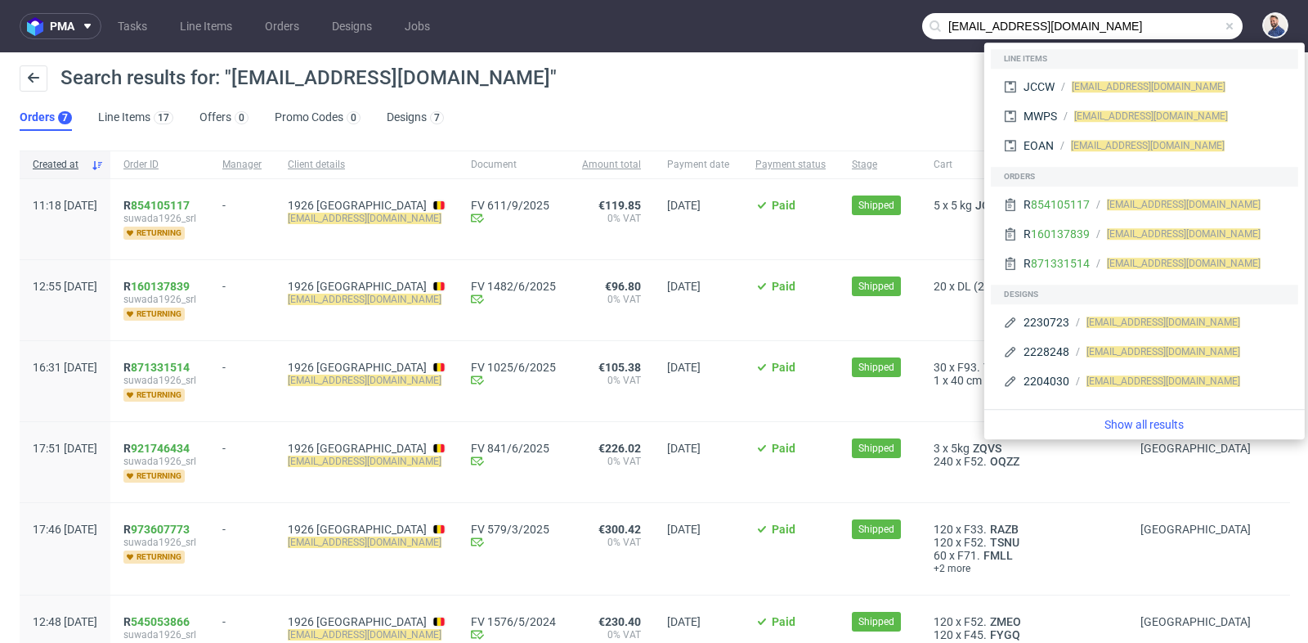
click at [1164, 29] on input "[EMAIL_ADDRESS][DOMAIN_NAME]" at bounding box center [1082, 26] width 321 height 26
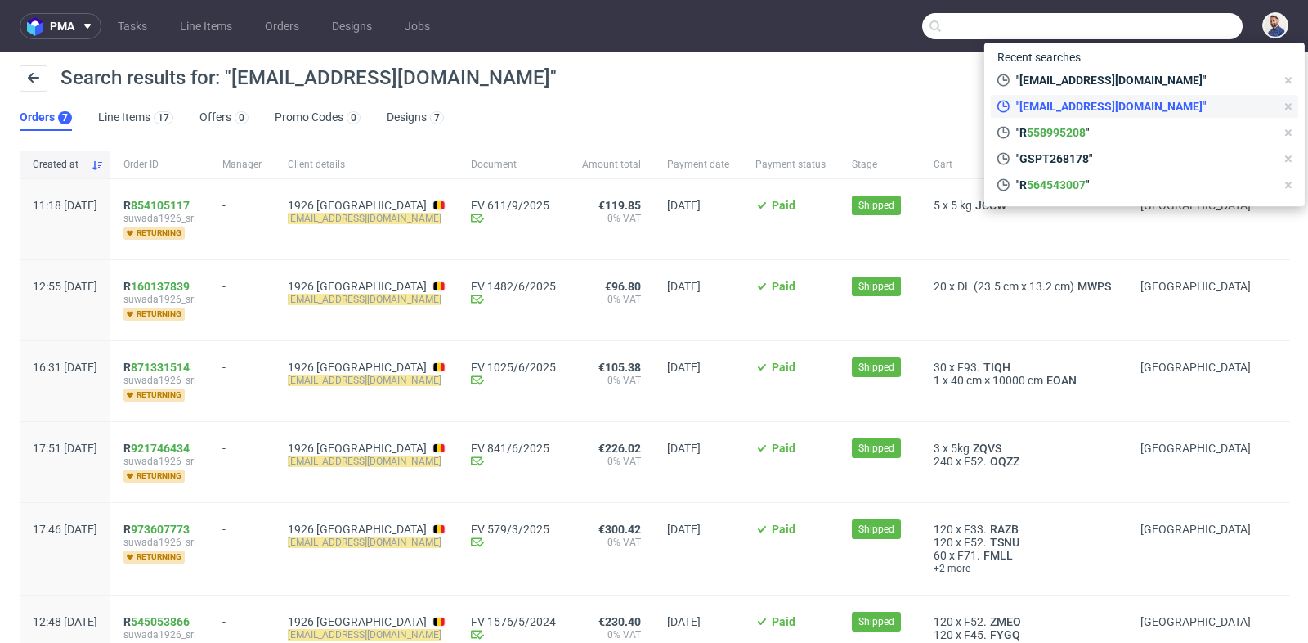
click at [1147, 103] on span ""[EMAIL_ADDRESS][DOMAIN_NAME]"" at bounding box center [1143, 106] width 266 height 16
type input "[EMAIL_ADDRESS][DOMAIN_NAME]"
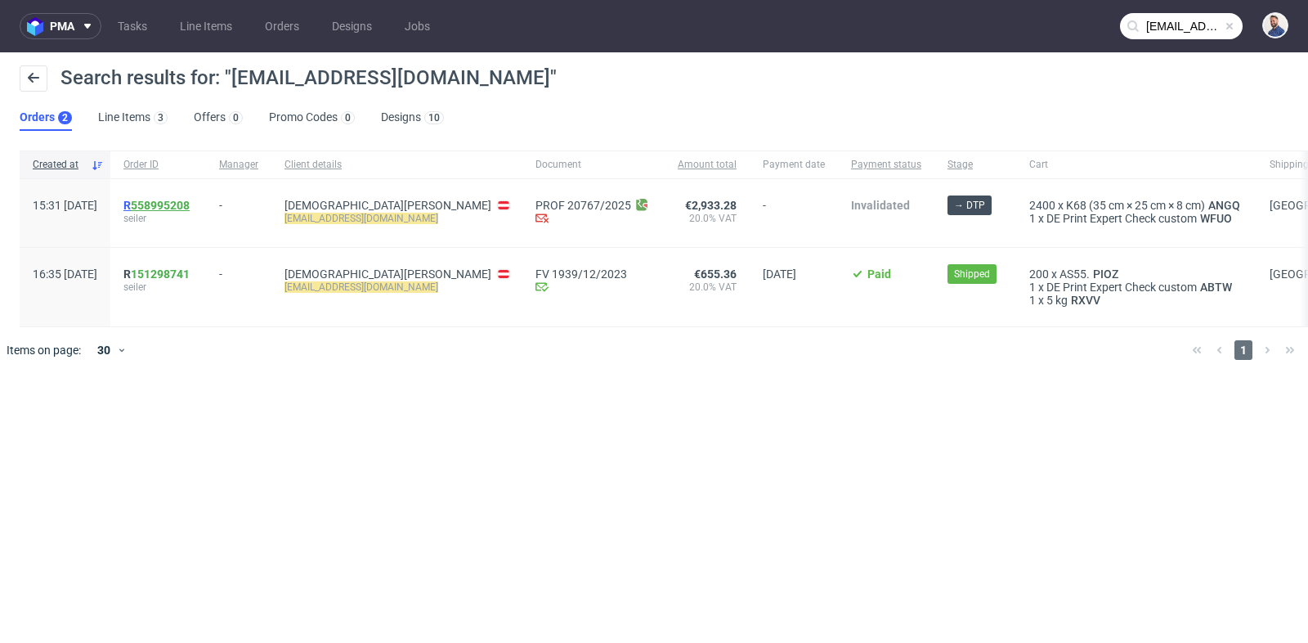
click at [190, 209] on link "558995208" at bounding box center [160, 205] width 59 height 13
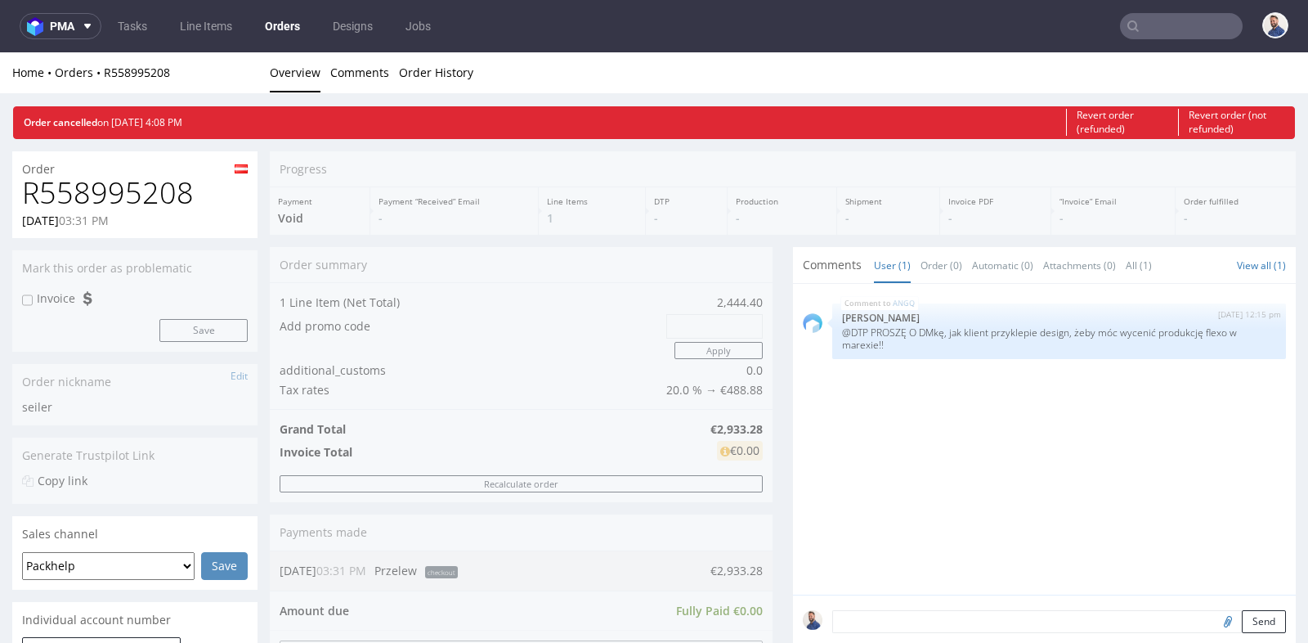
click at [1173, 26] on input "text" at bounding box center [1181, 26] width 123 height 26
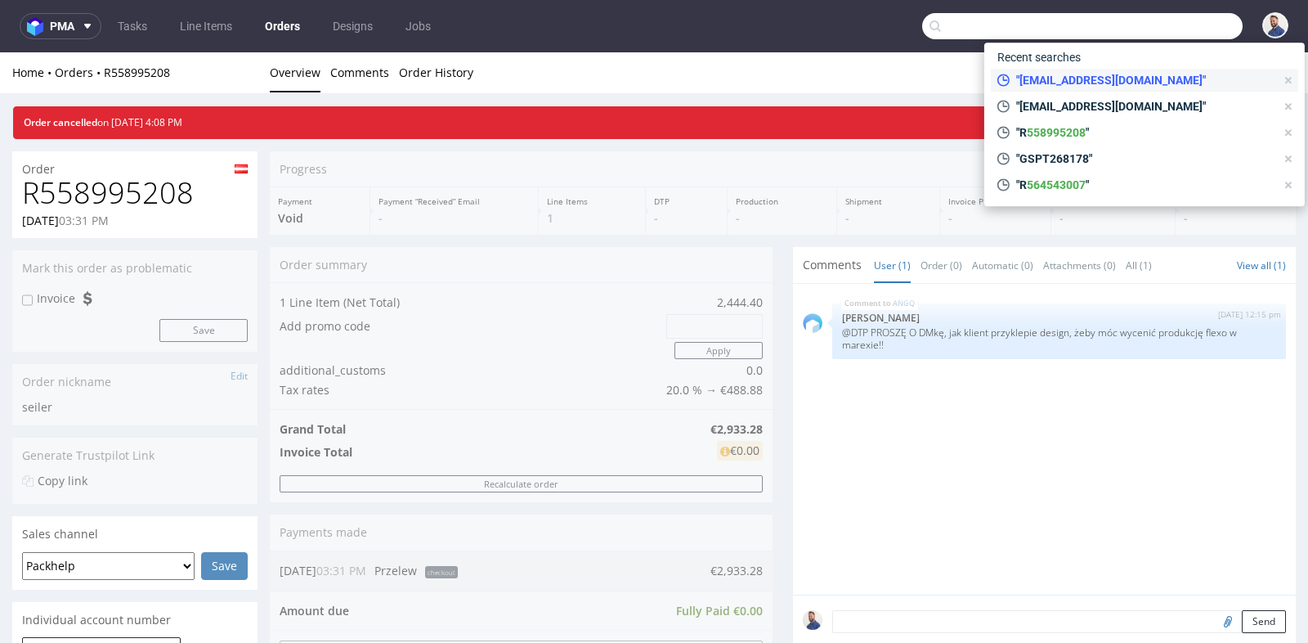
click at [1158, 82] on span ""[EMAIL_ADDRESS][DOMAIN_NAME]"" at bounding box center [1143, 80] width 266 height 16
type input "[EMAIL_ADDRESS][DOMAIN_NAME]"
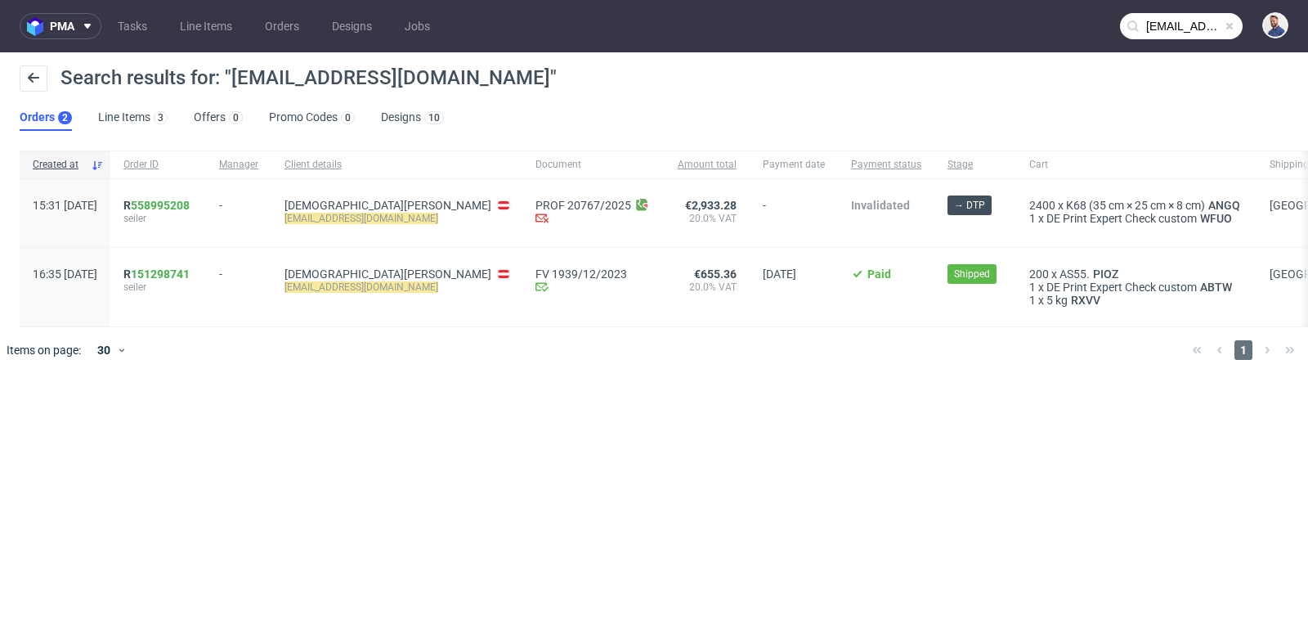
click at [1155, 27] on input "[EMAIL_ADDRESS][DOMAIN_NAME]" at bounding box center [1181, 26] width 123 height 26
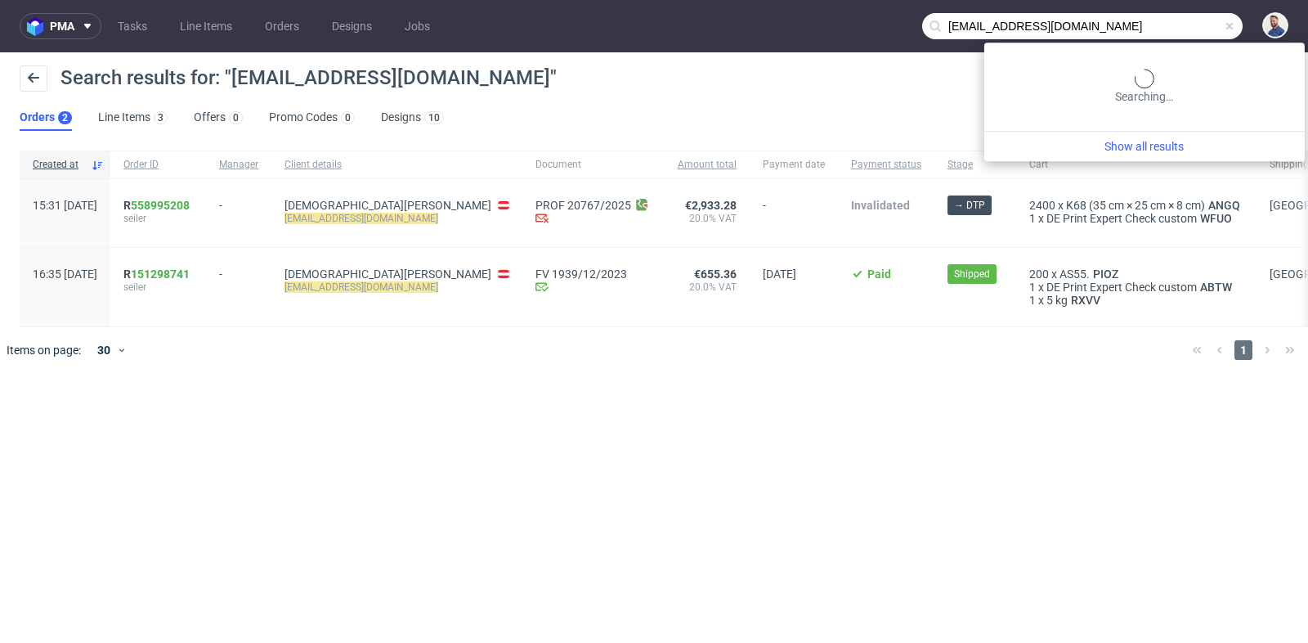
click at [1155, 27] on input "[EMAIL_ADDRESS][DOMAIN_NAME]" at bounding box center [1082, 26] width 321 height 26
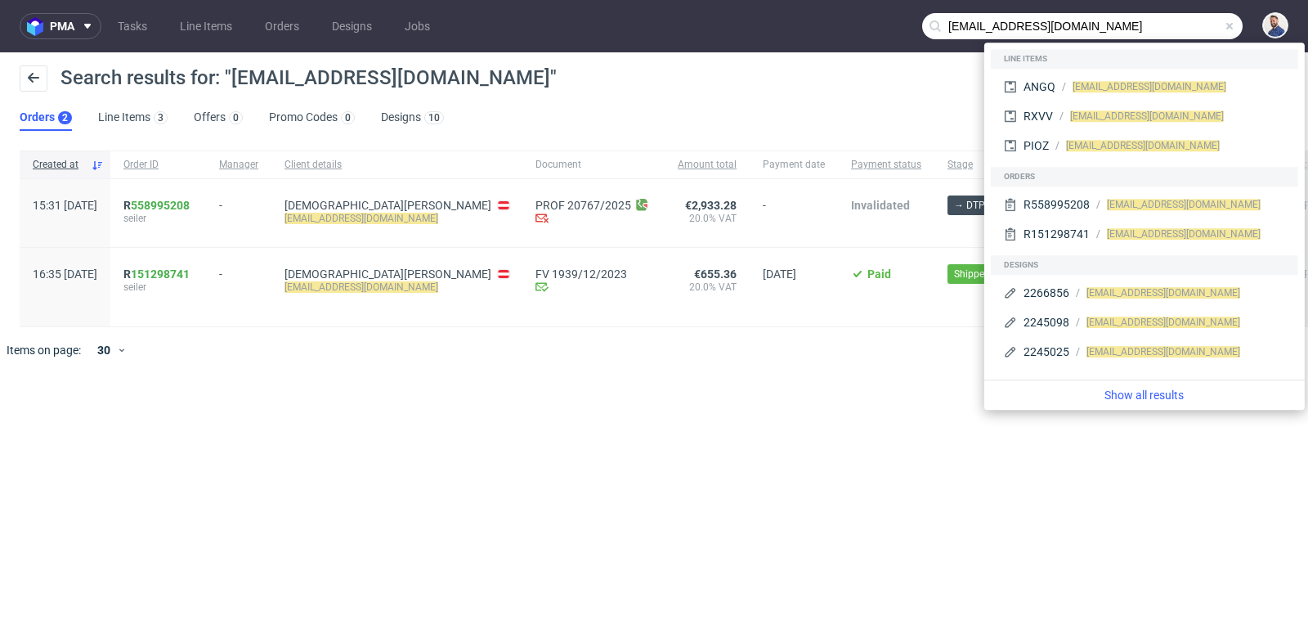
click at [1155, 27] on input "[EMAIL_ADDRESS][DOMAIN_NAME]" at bounding box center [1082, 26] width 321 height 26
click at [190, 210] on link "558995208" at bounding box center [160, 205] width 59 height 13
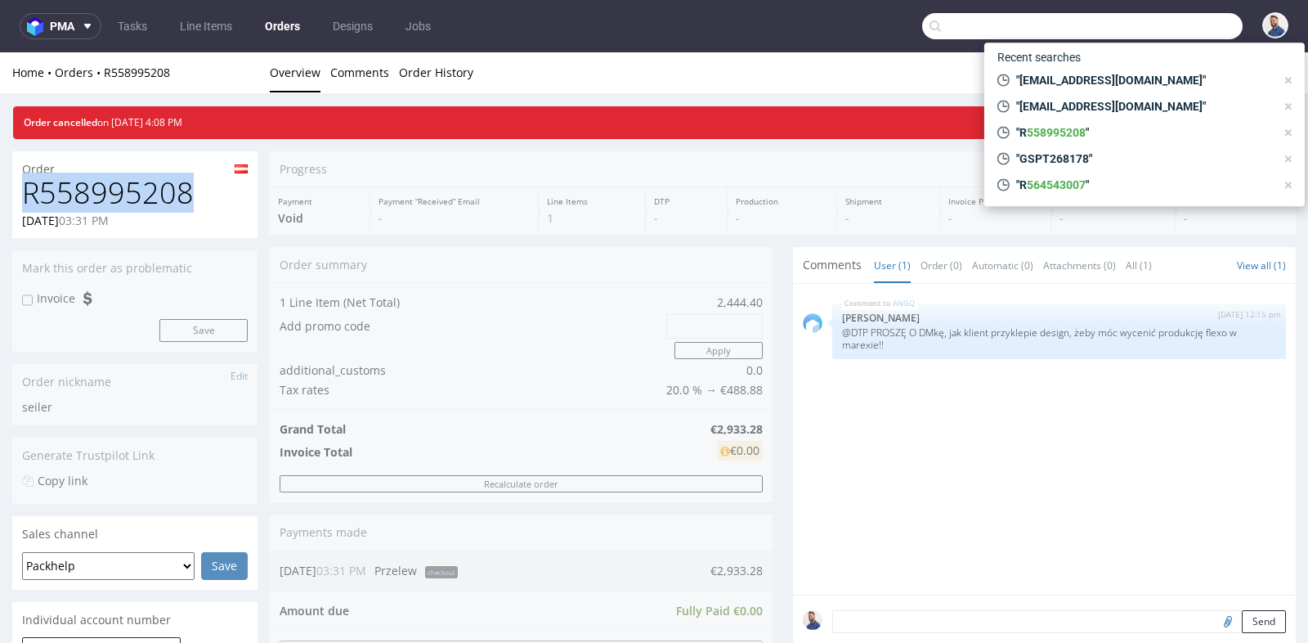
drag, startPoint x: 209, startPoint y: 205, endPoint x: 24, endPoint y: 200, distance: 185.7
click at [24, 200] on h1 "R558995208" at bounding box center [135, 193] width 226 height 33
copy h1 "R558995208"
click at [1096, 26] on input "text" at bounding box center [1082, 26] width 321 height 26
paste input "R799839642"
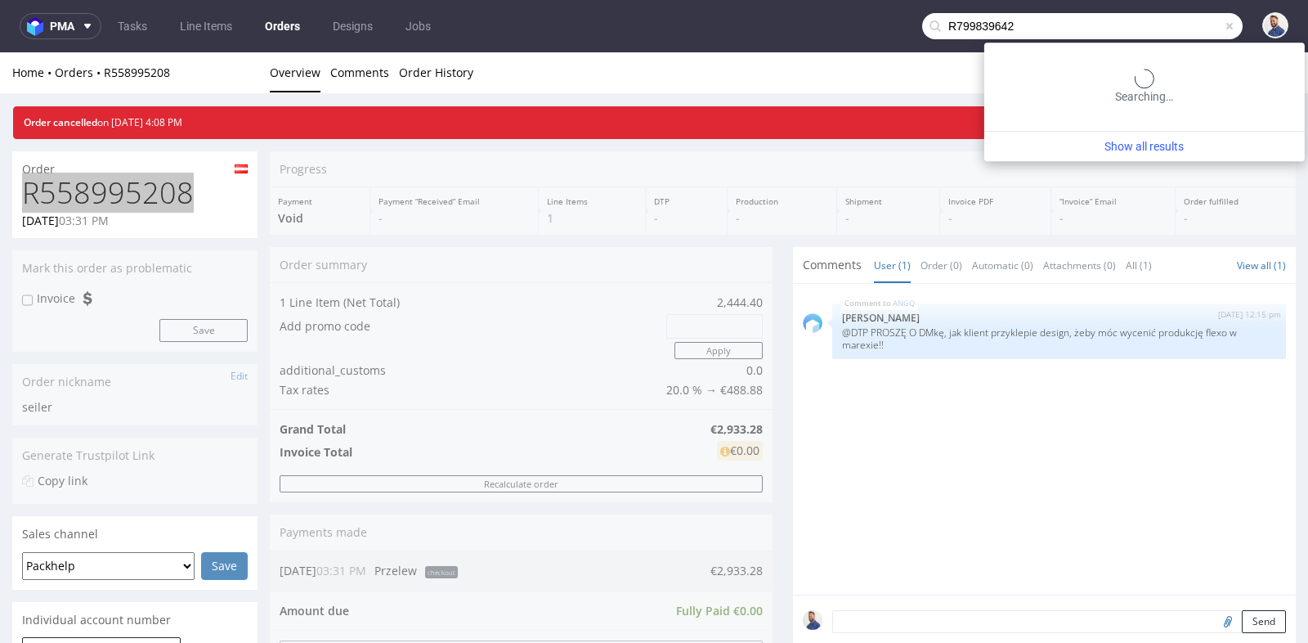
type input "R799839642"
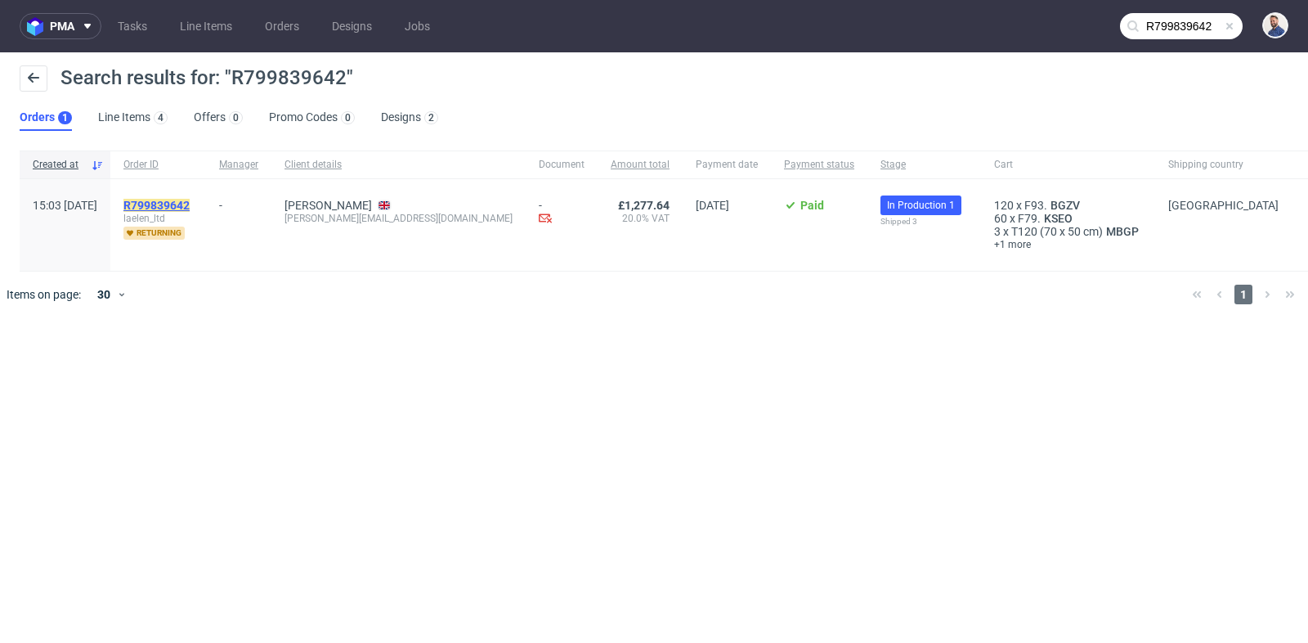
click at [190, 204] on mark "R799839642" at bounding box center [156, 205] width 66 height 13
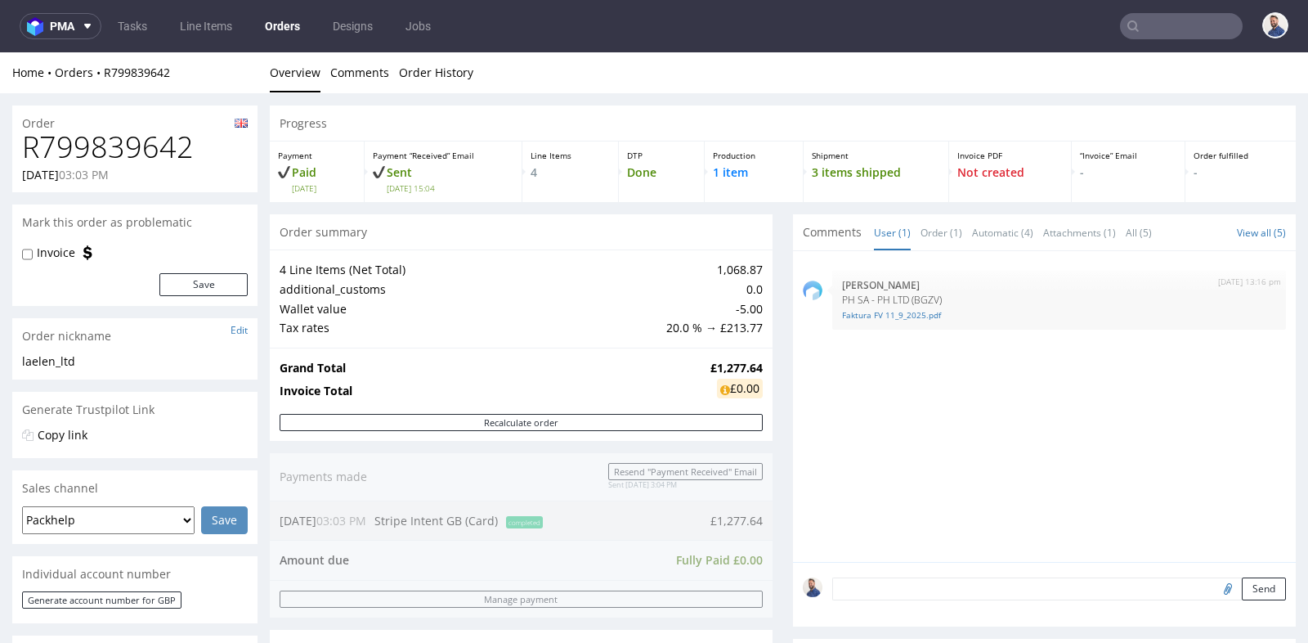
click at [745, 345] on div "4 Line Items (Net Total) 1,068.87 additional_customs 0.0 Wallet value -5.00 Tax…" at bounding box center [521, 297] width 503 height 97
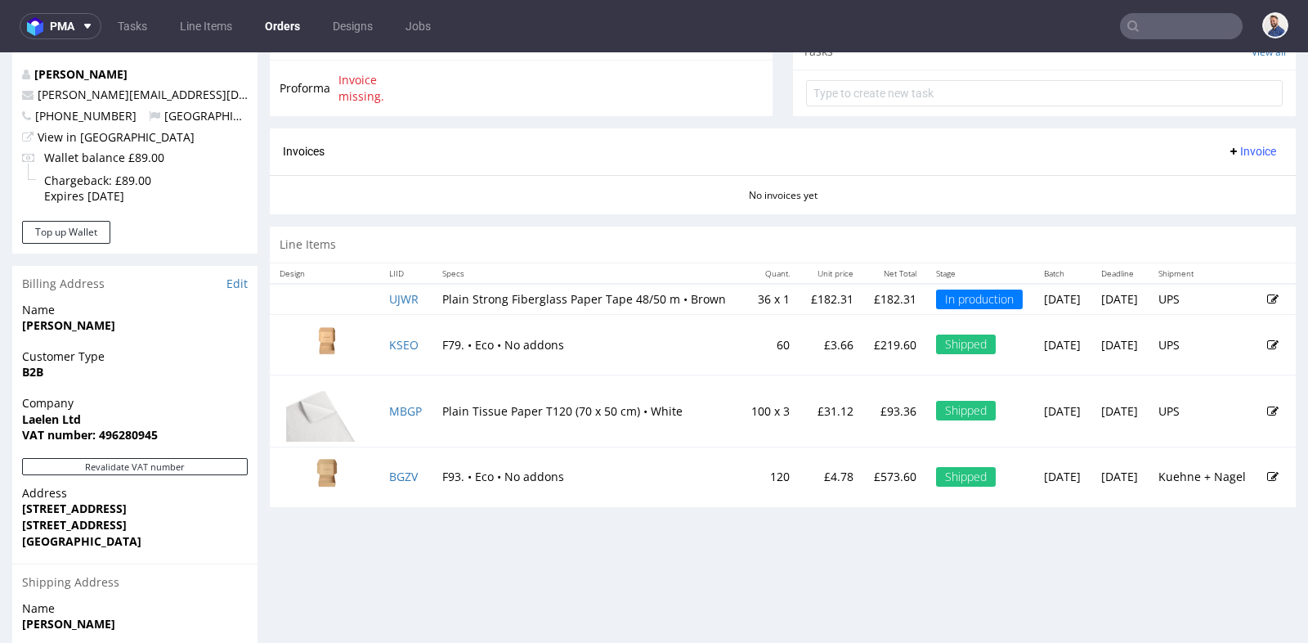
scroll to position [617, 0]
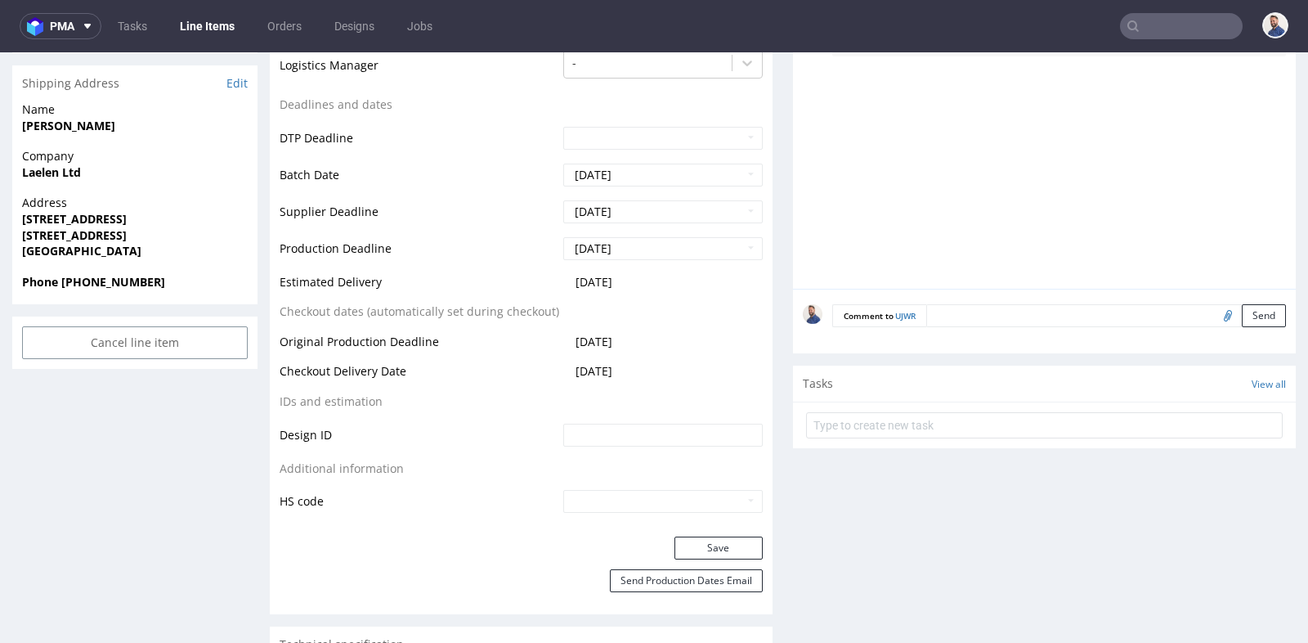
scroll to position [545, 0]
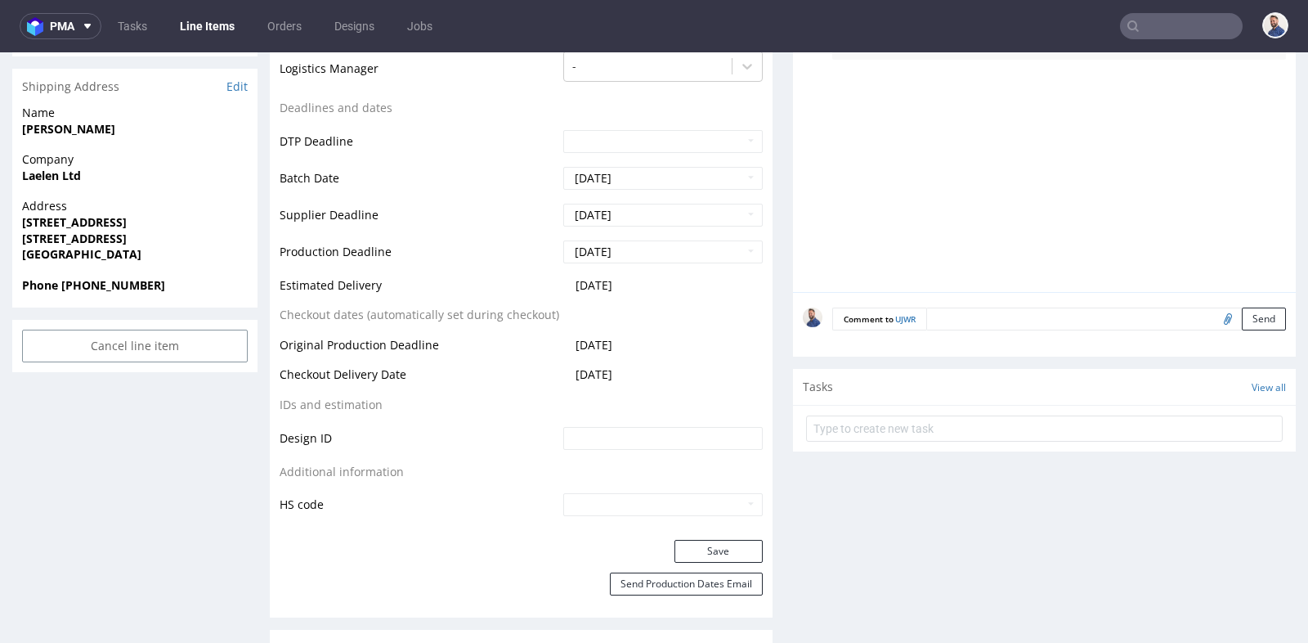
click at [635, 320] on table "Production Status Waiting for Artwork Waiting for Diecut Waiting for Mockup Wai…" at bounding box center [521, 167] width 483 height 702
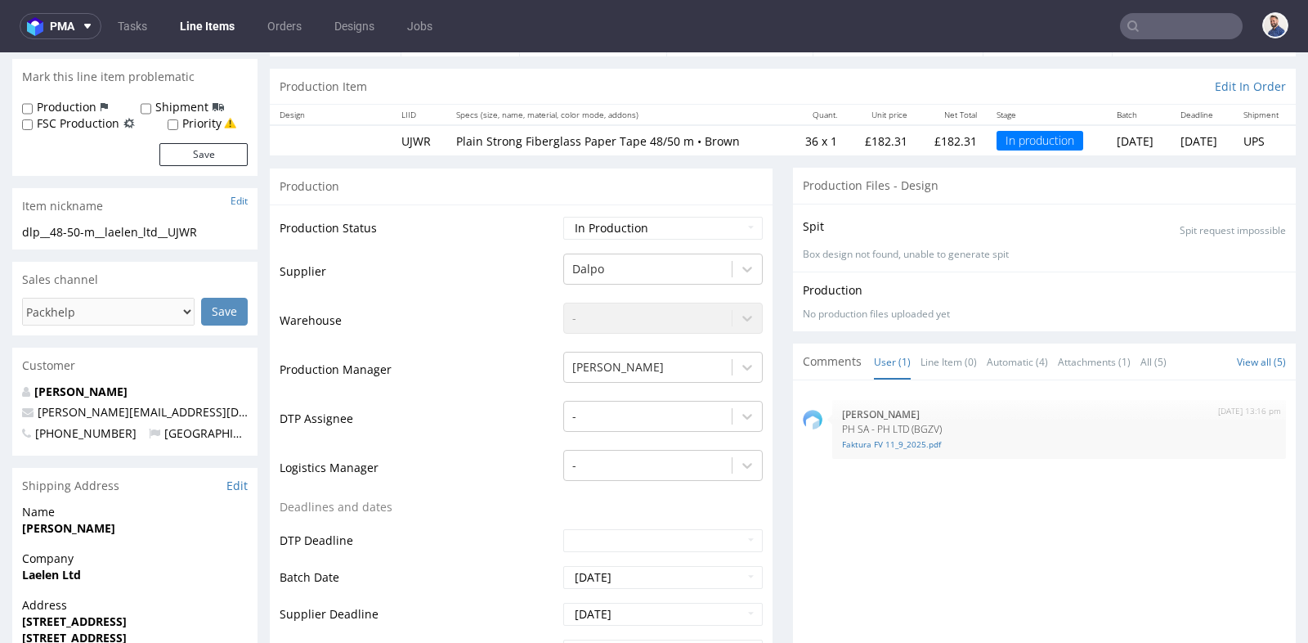
scroll to position [145, 0]
